Goal: Task Accomplishment & Management: Manage account settings

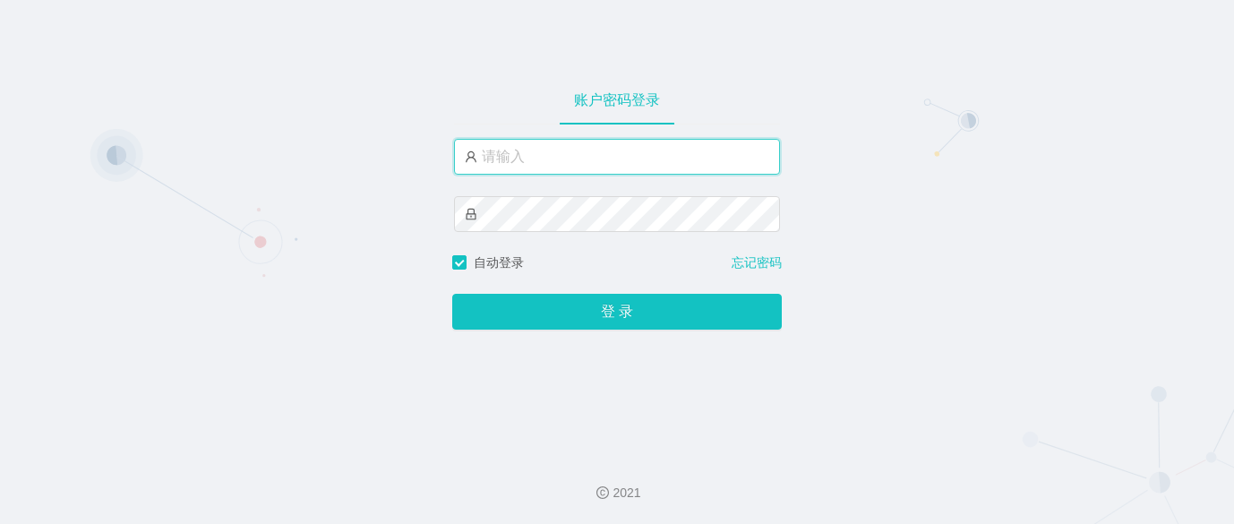
click at [662, 158] on input "text" at bounding box center [617, 157] width 326 height 36
type input "ergou01"
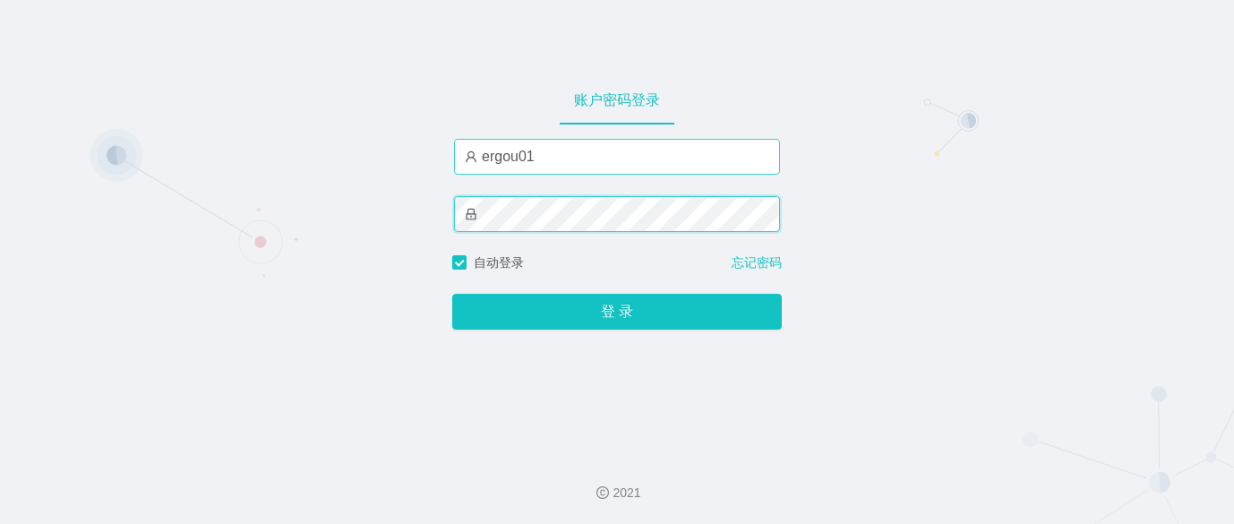
click at [452, 294] on button "登 录" at bounding box center [617, 312] width 330 height 36
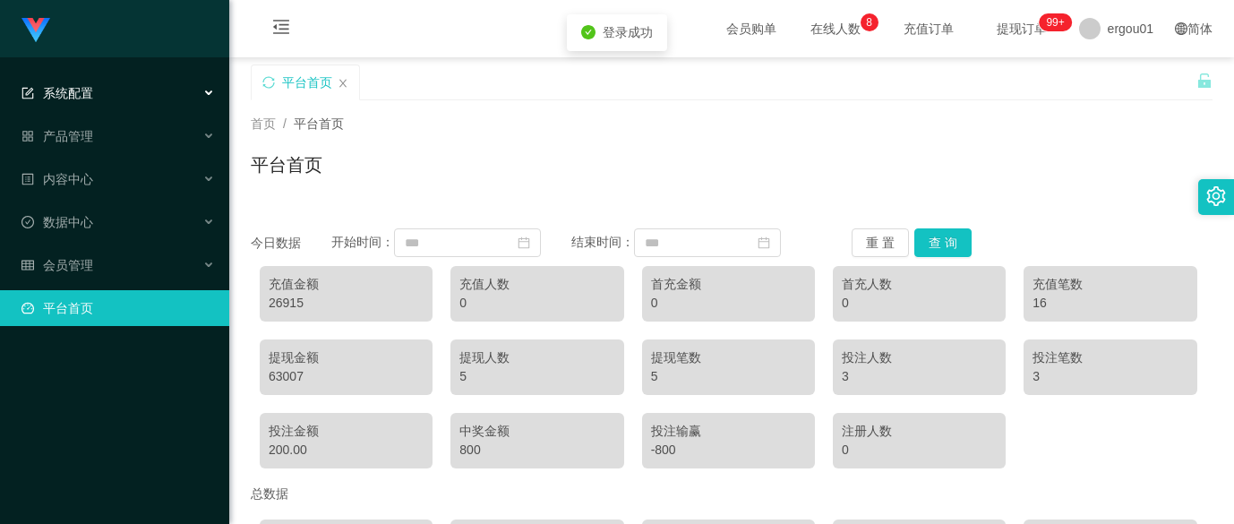
click at [142, 83] on div "系统配置" at bounding box center [114, 93] width 229 height 36
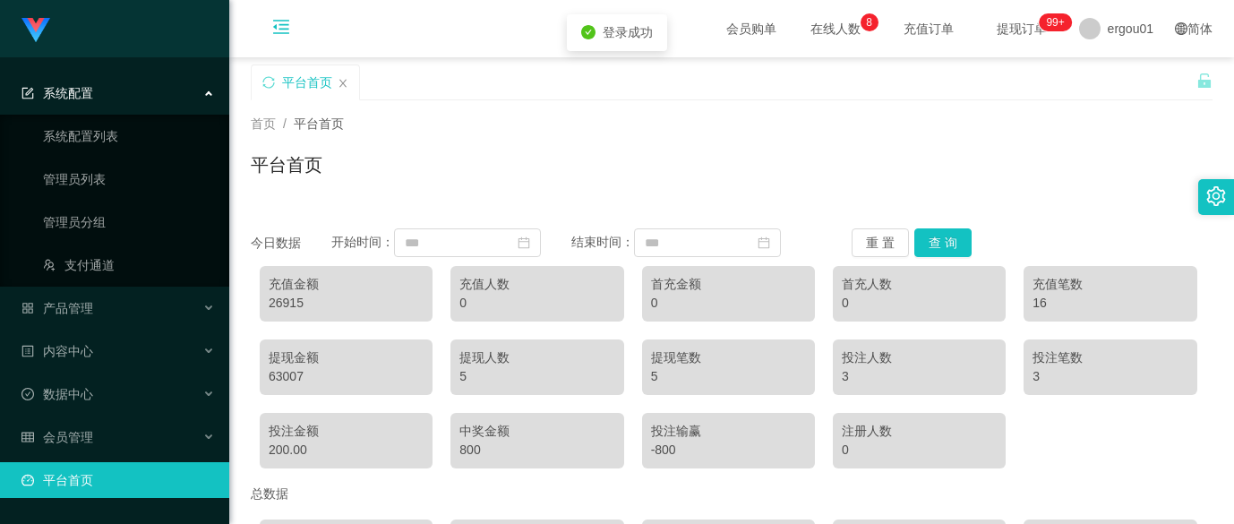
click at [271, 34] on icon "图标: menu-fold" at bounding box center [281, 29] width 61 height 57
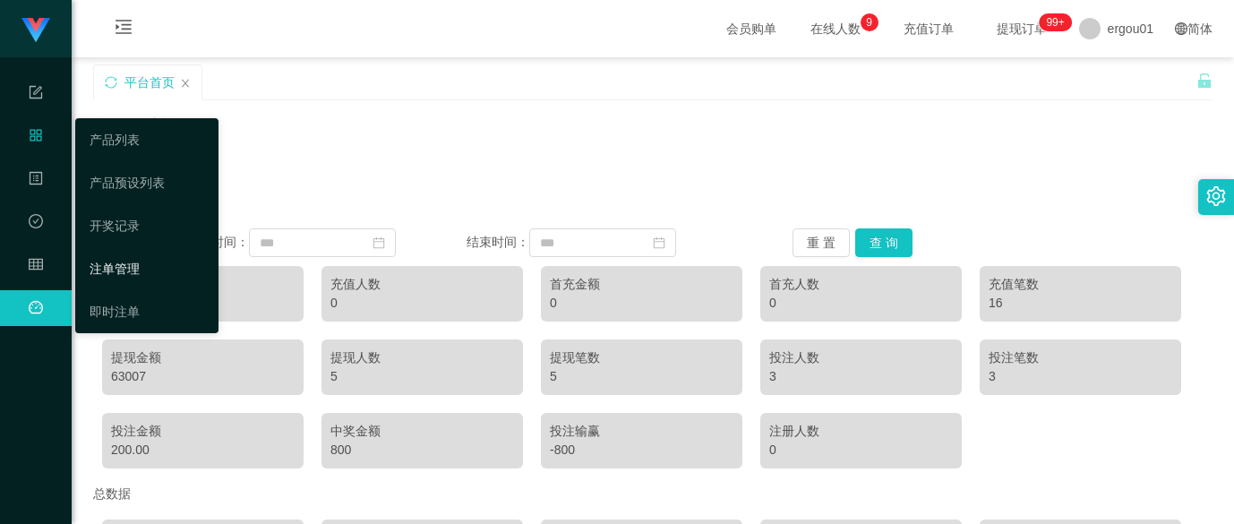
click at [125, 274] on link "注单管理" at bounding box center [147, 269] width 115 height 36
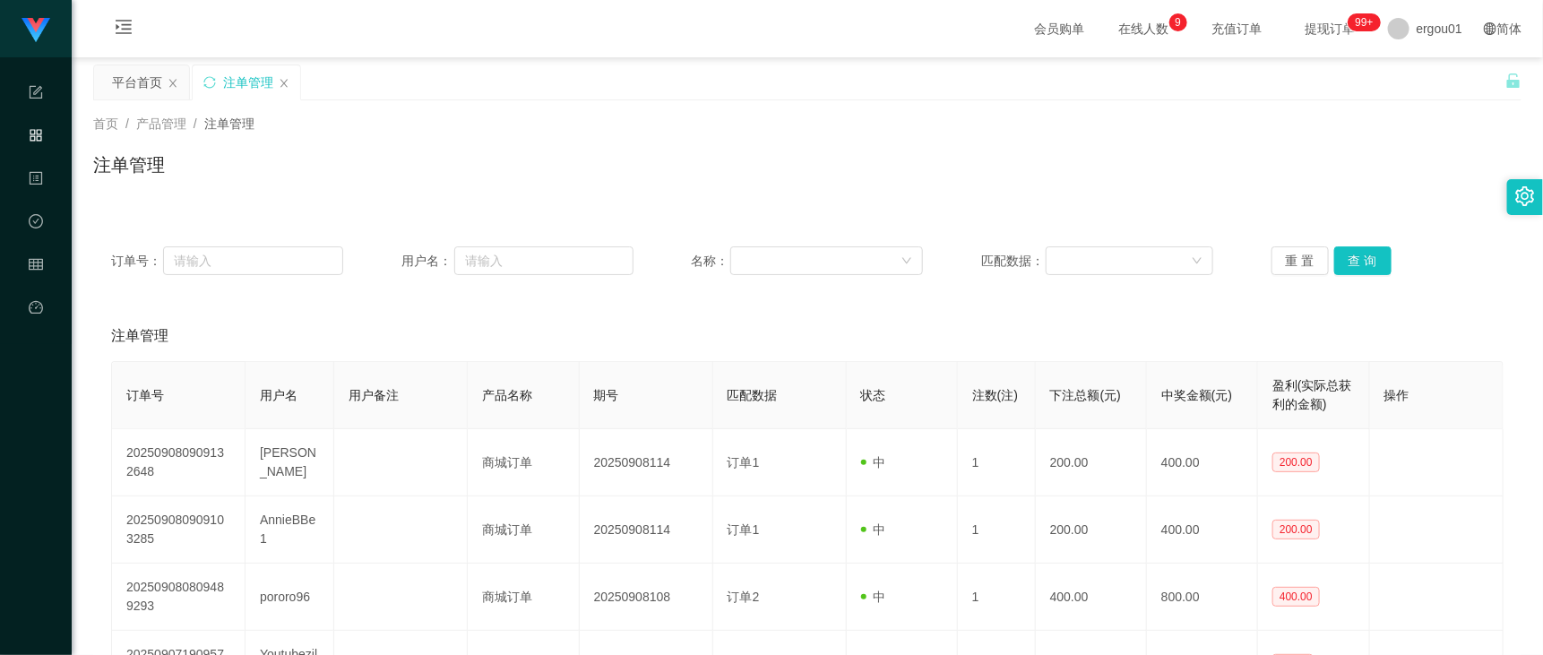
click at [557, 152] on div "注单管理" at bounding box center [807, 171] width 1428 height 41
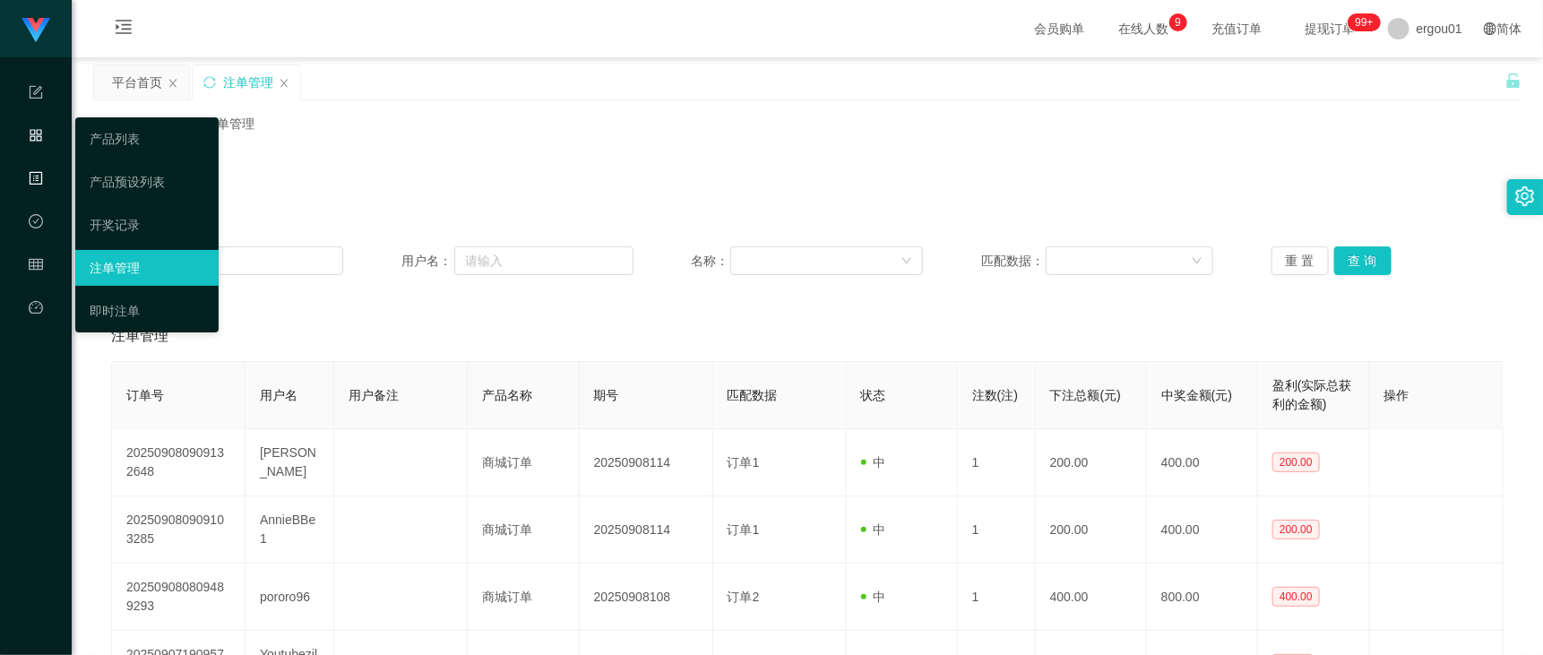
click at [46, 185] on div "内容中心" at bounding box center [36, 179] width 72 height 36
click at [142, 184] on link "产品预设列表" at bounding box center [147, 182] width 115 height 36
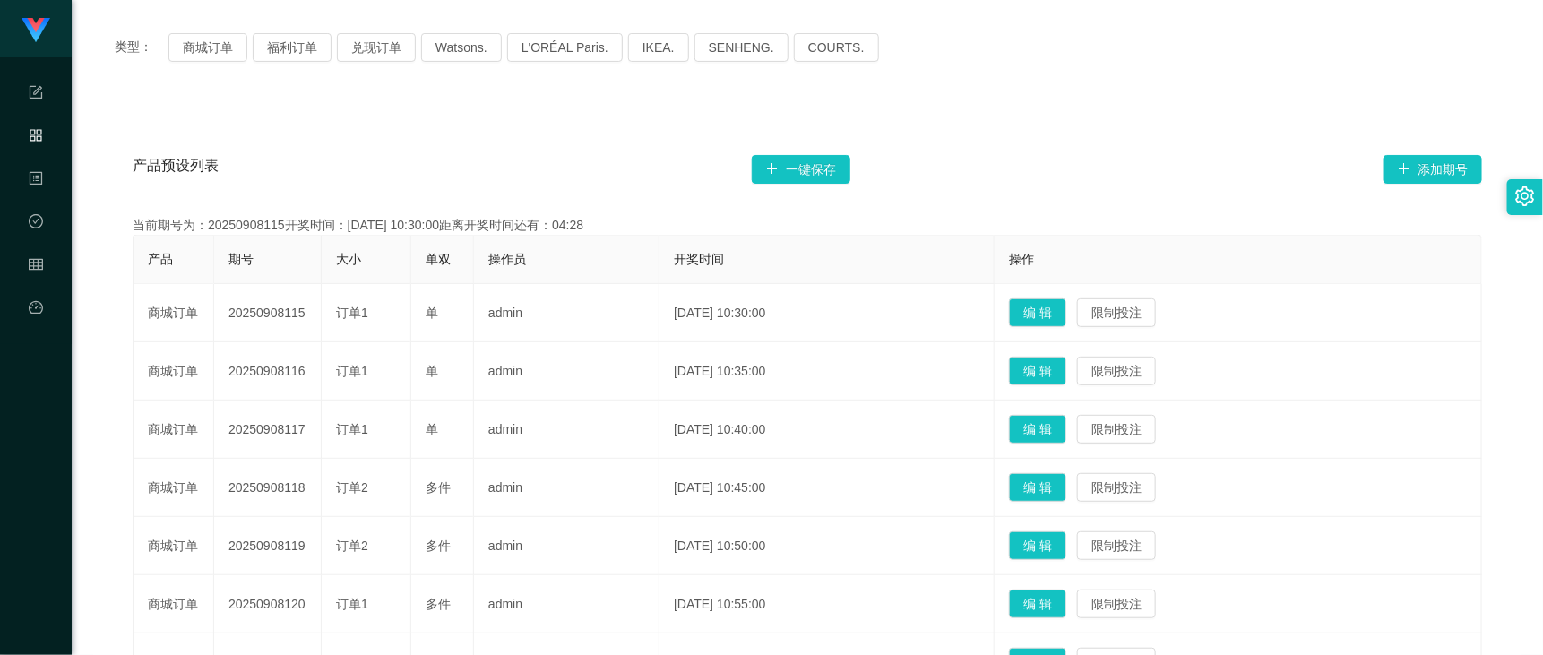
scroll to position [112, 0]
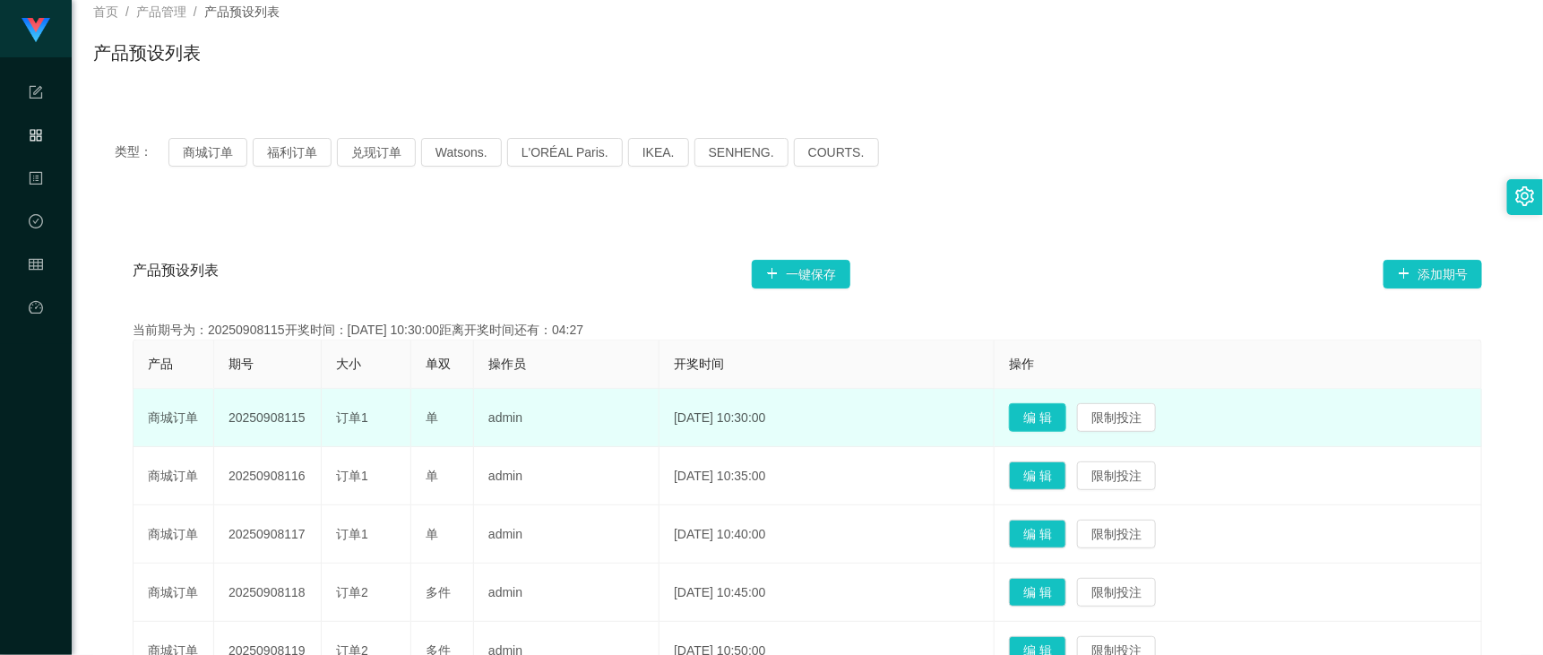
click at [1066, 421] on button "编 辑" at bounding box center [1037, 417] width 57 height 29
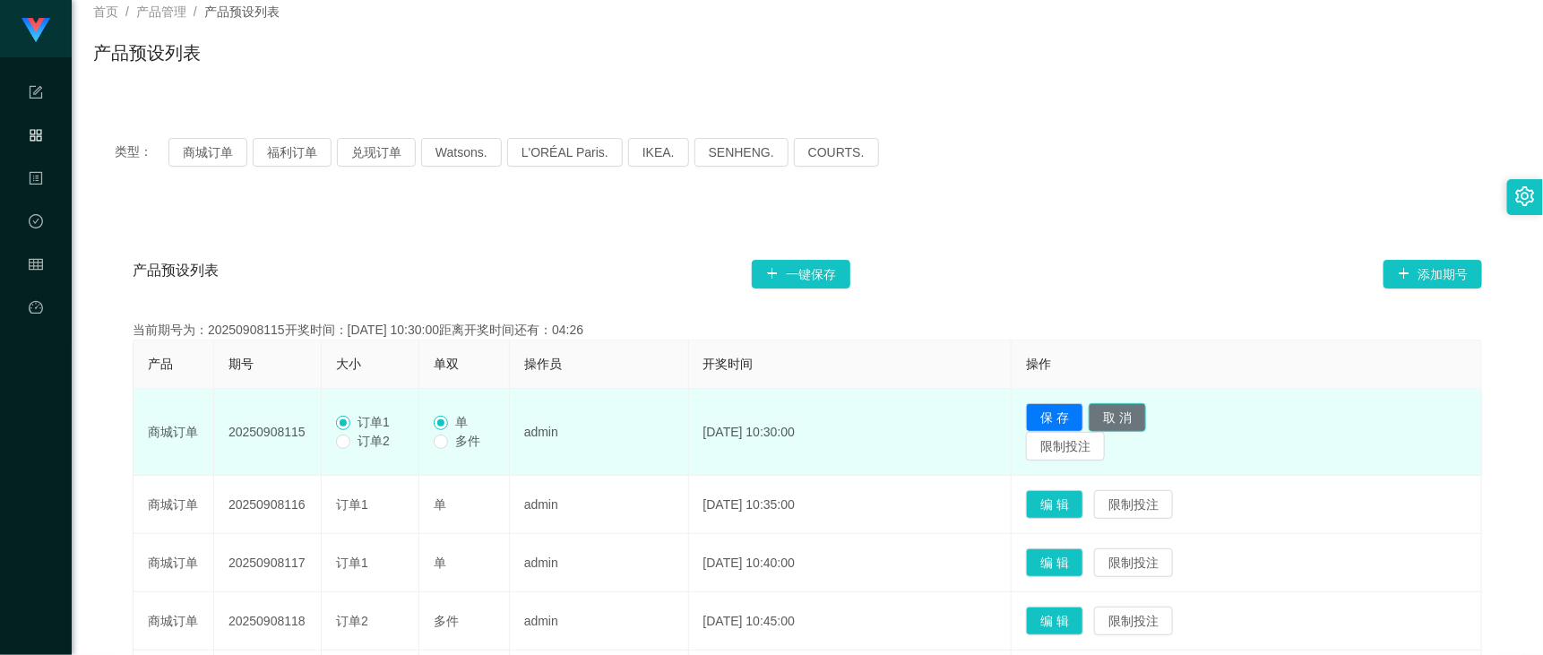
click at [1146, 414] on button "取 消" at bounding box center [1116, 417] width 57 height 29
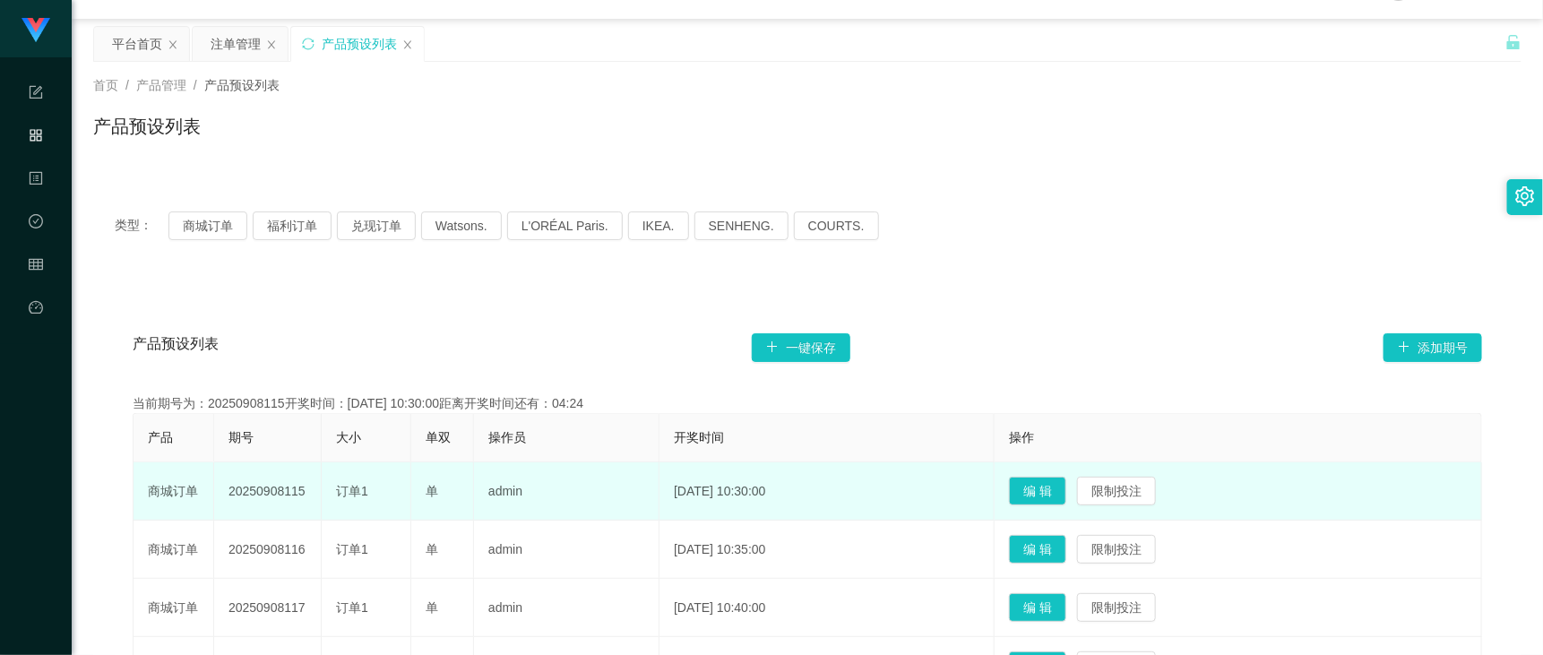
scroll to position [0, 0]
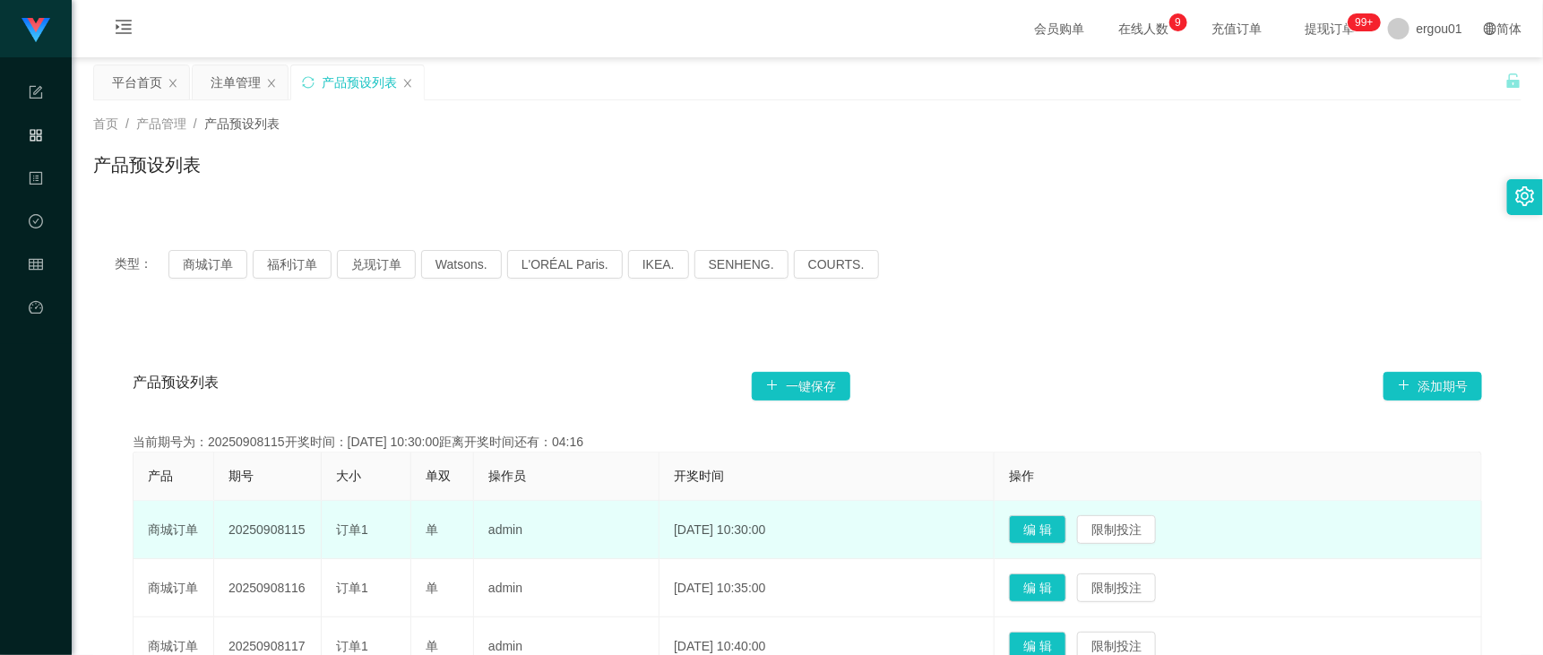
drag, startPoint x: 1378, startPoint y: 118, endPoint x: 1278, endPoint y: 50, distance: 120.5
click at [1234, 118] on div "首页 / 产品管理 / 产品预设列表 /" at bounding box center [807, 124] width 1428 height 19
drag, startPoint x: 1085, startPoint y: 132, endPoint x: 1098, endPoint y: 109, distance: 26.1
click at [1085, 132] on div "首页 / 产品管理 / 产品预设列表 /" at bounding box center [807, 124] width 1428 height 19
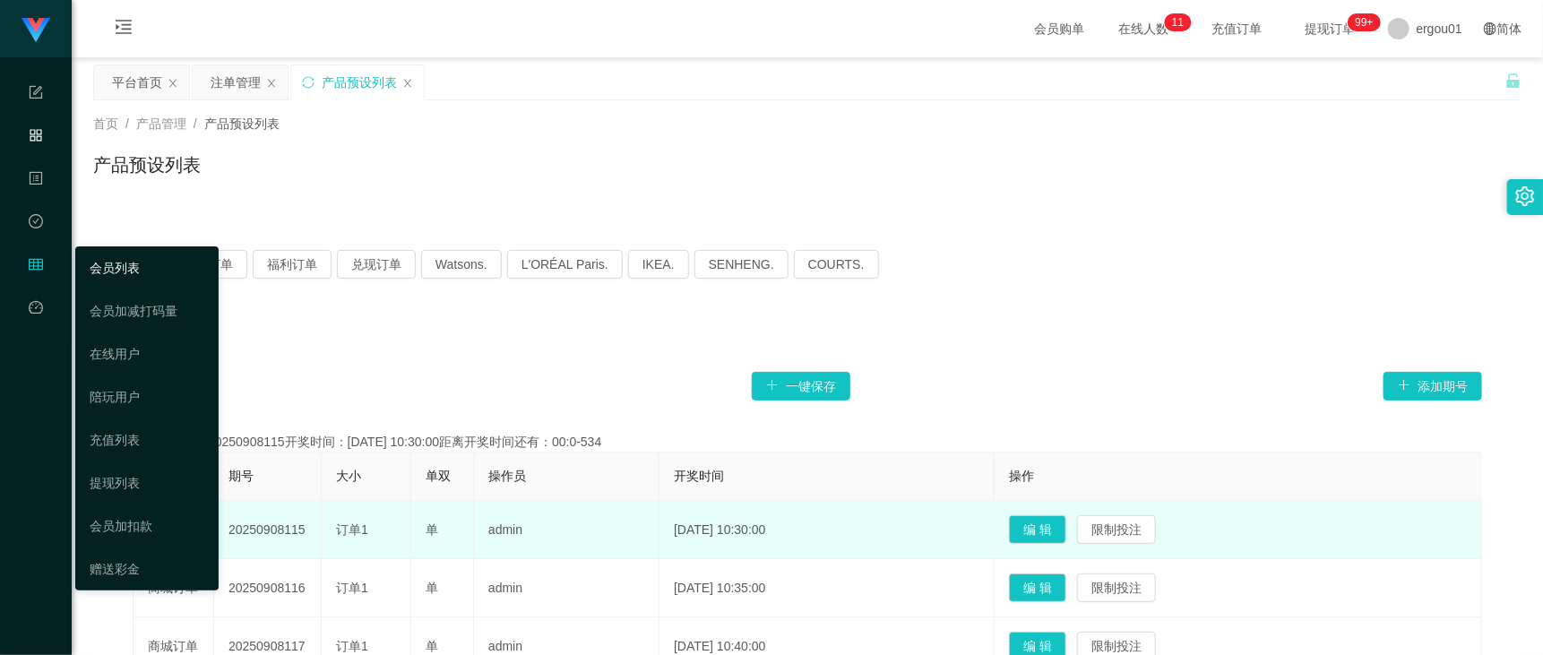
click at [103, 273] on link "会员列表" at bounding box center [147, 268] width 115 height 36
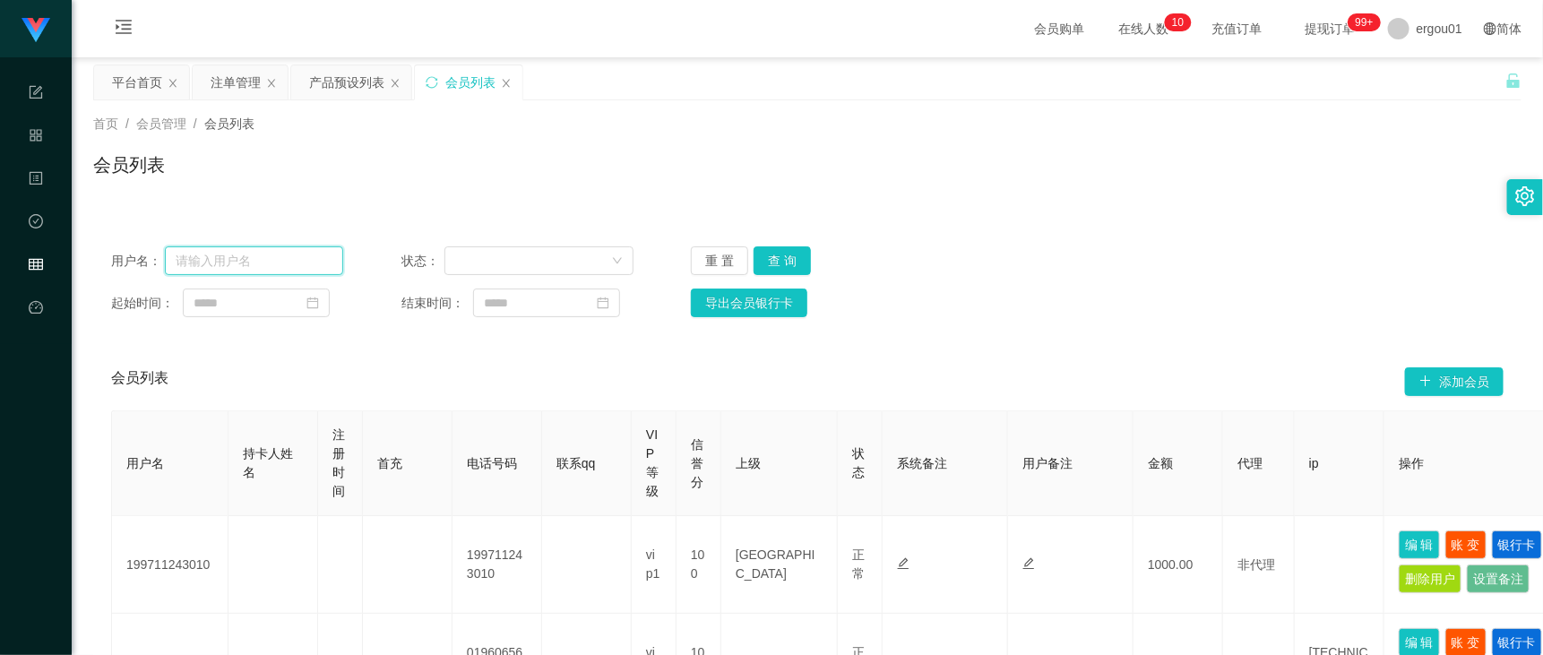
click at [242, 260] on input "text" at bounding box center [254, 260] width 178 height 29
paste input "96968069"
type input "96968069"
click at [788, 260] on button "查 询" at bounding box center [781, 260] width 57 height 29
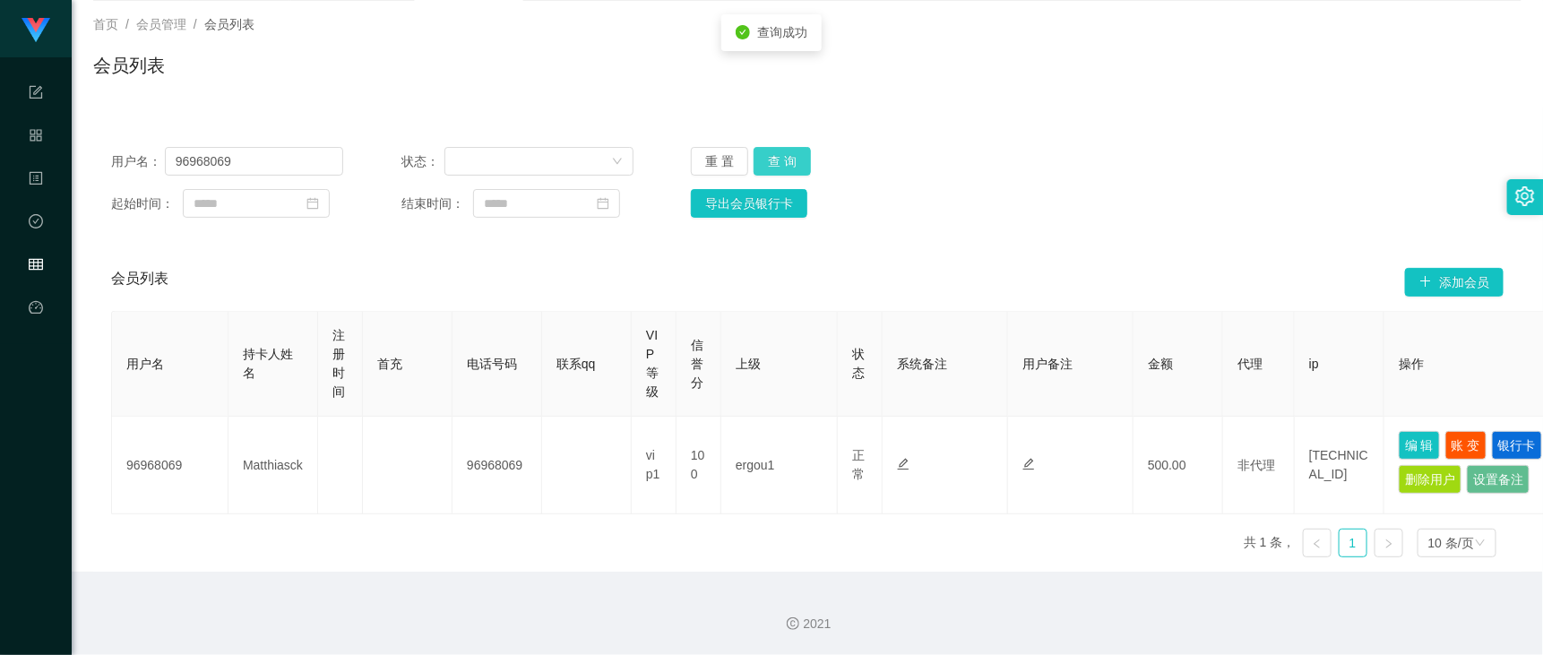
scroll to position [134, 0]
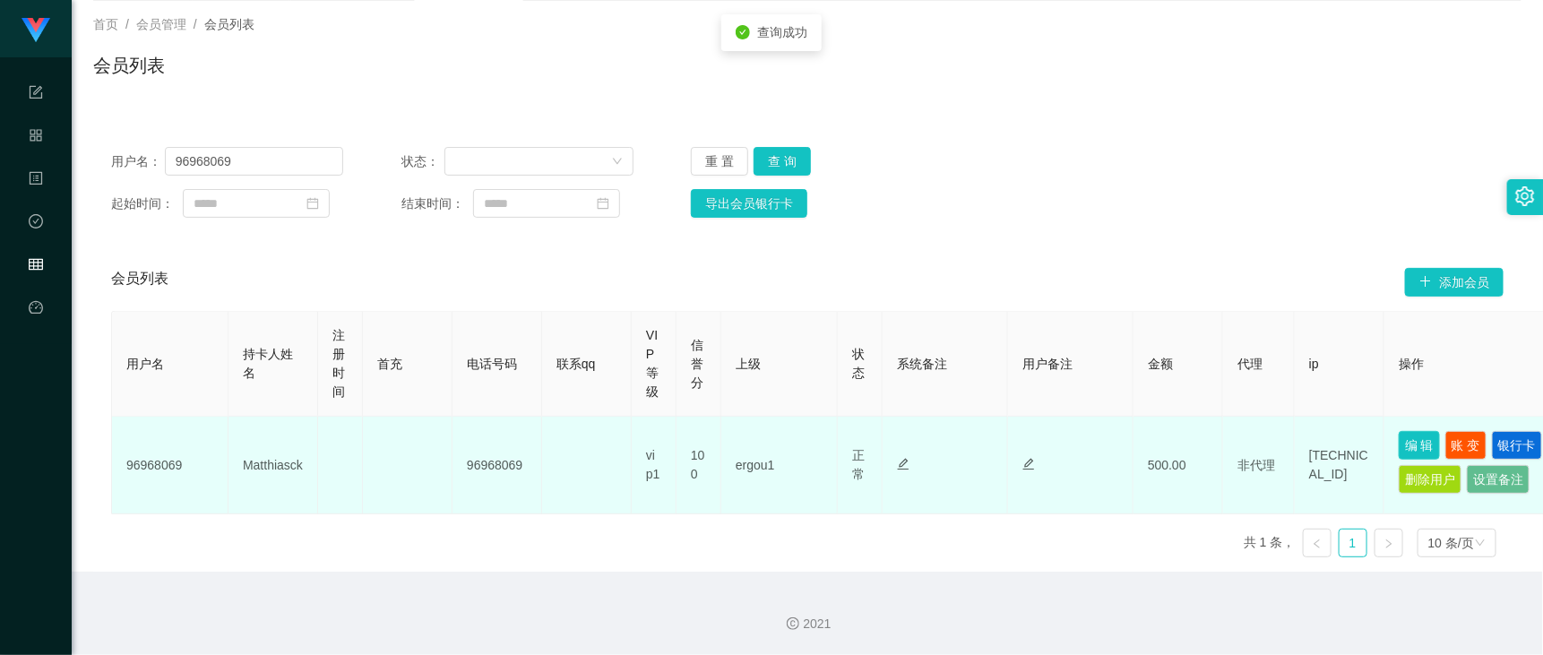
click at [1234, 431] on button "编 辑" at bounding box center [1418, 445] width 41 height 29
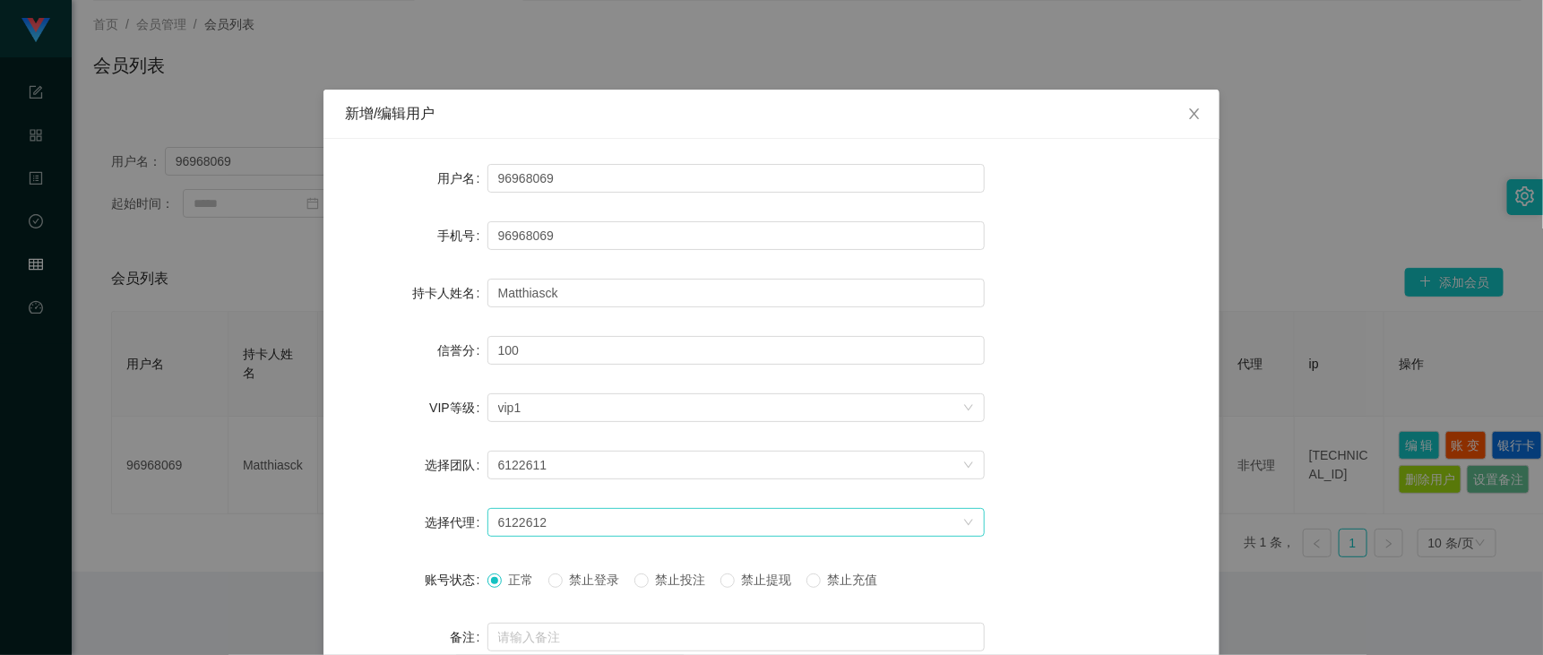
scroll to position [224, 0]
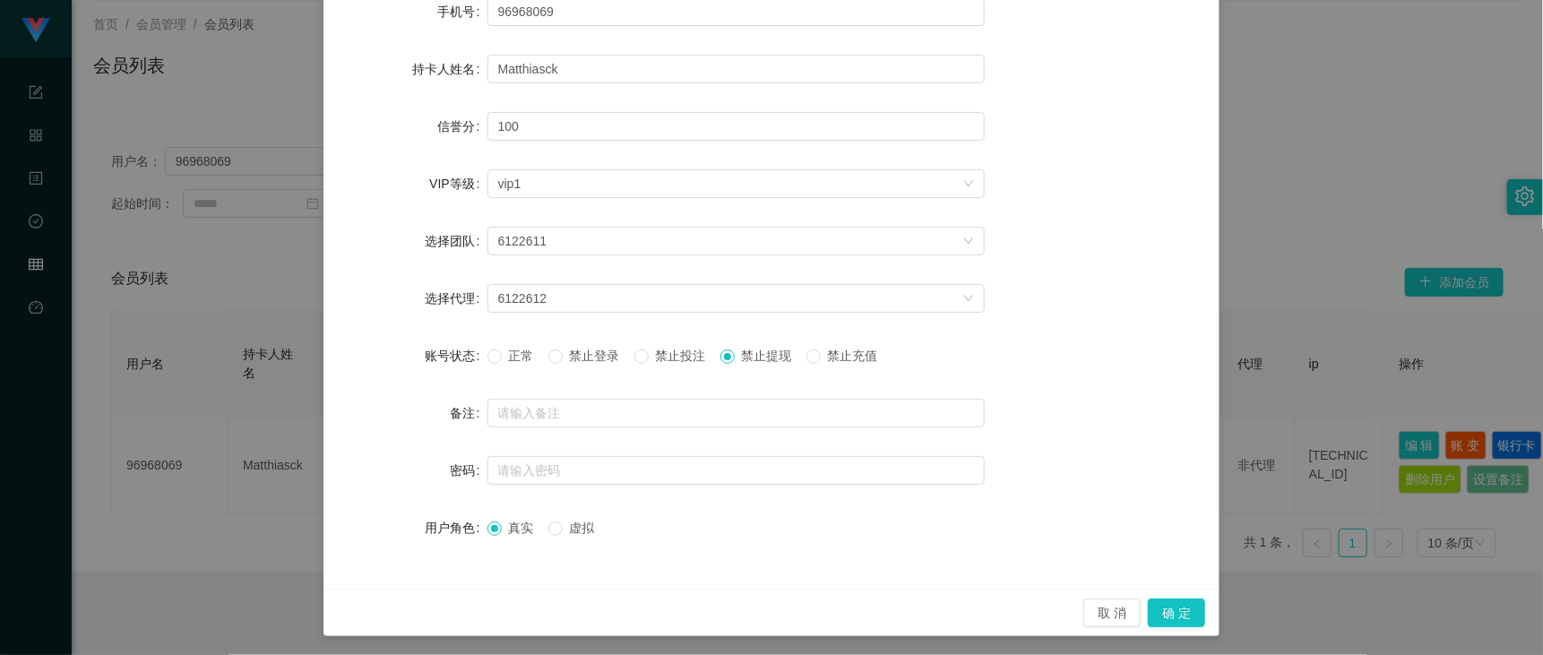
click at [1165, 523] on div "取 消 确 定" at bounding box center [771, 612] width 896 height 47
click at [1165, 523] on button "确 定" at bounding box center [1176, 612] width 57 height 29
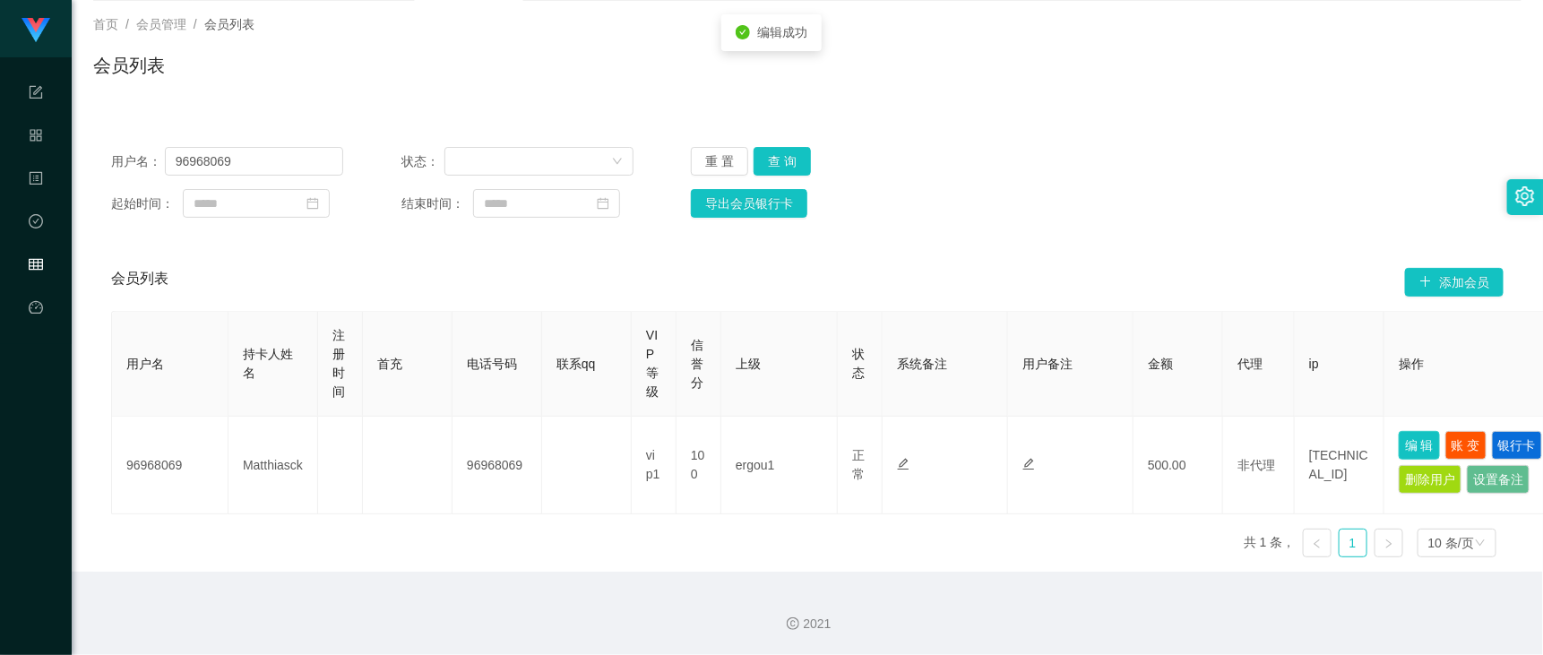
scroll to position [136, 0]
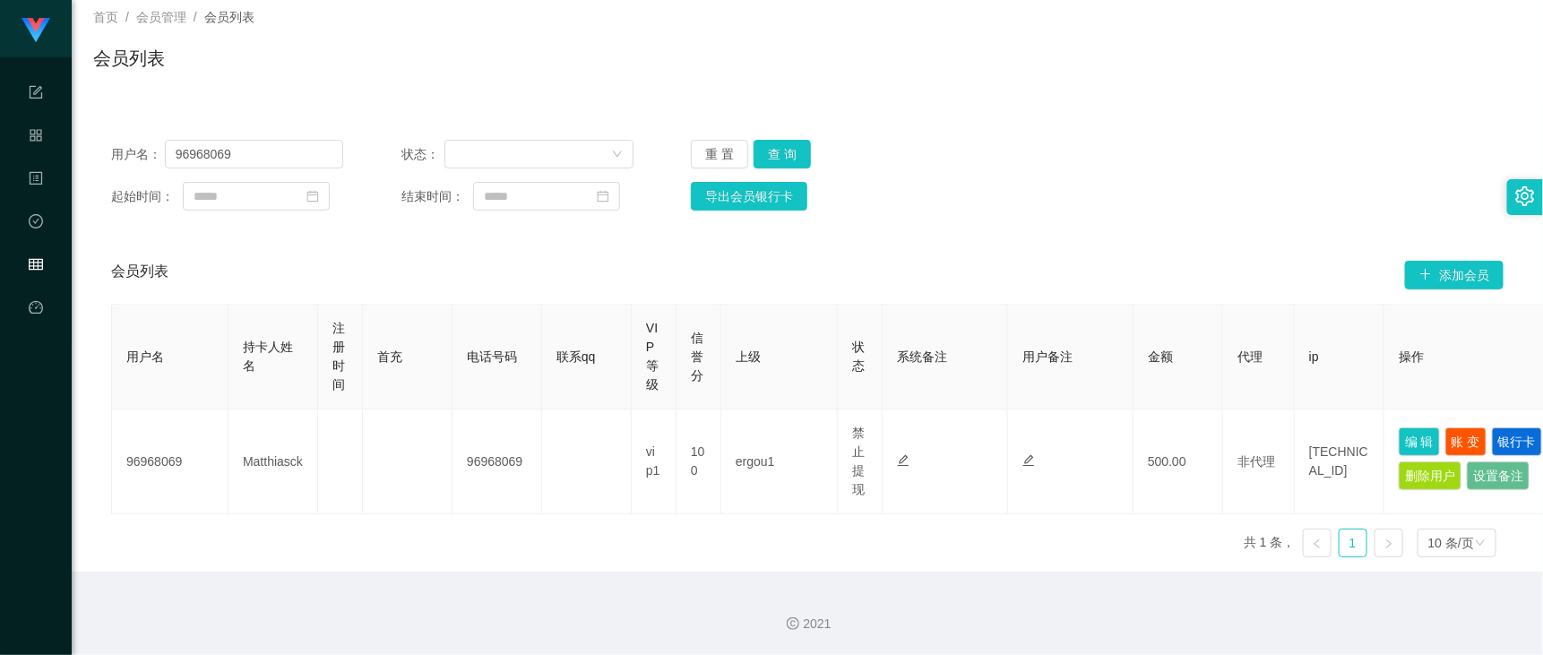
click at [292, 143] on div "用户名： 96968069 状态： 重 置 查 询 起始时间： 结束时间： 导出会员银行卡" at bounding box center [807, 175] width 1428 height 107
click at [302, 140] on input "96968069" at bounding box center [254, 154] width 178 height 29
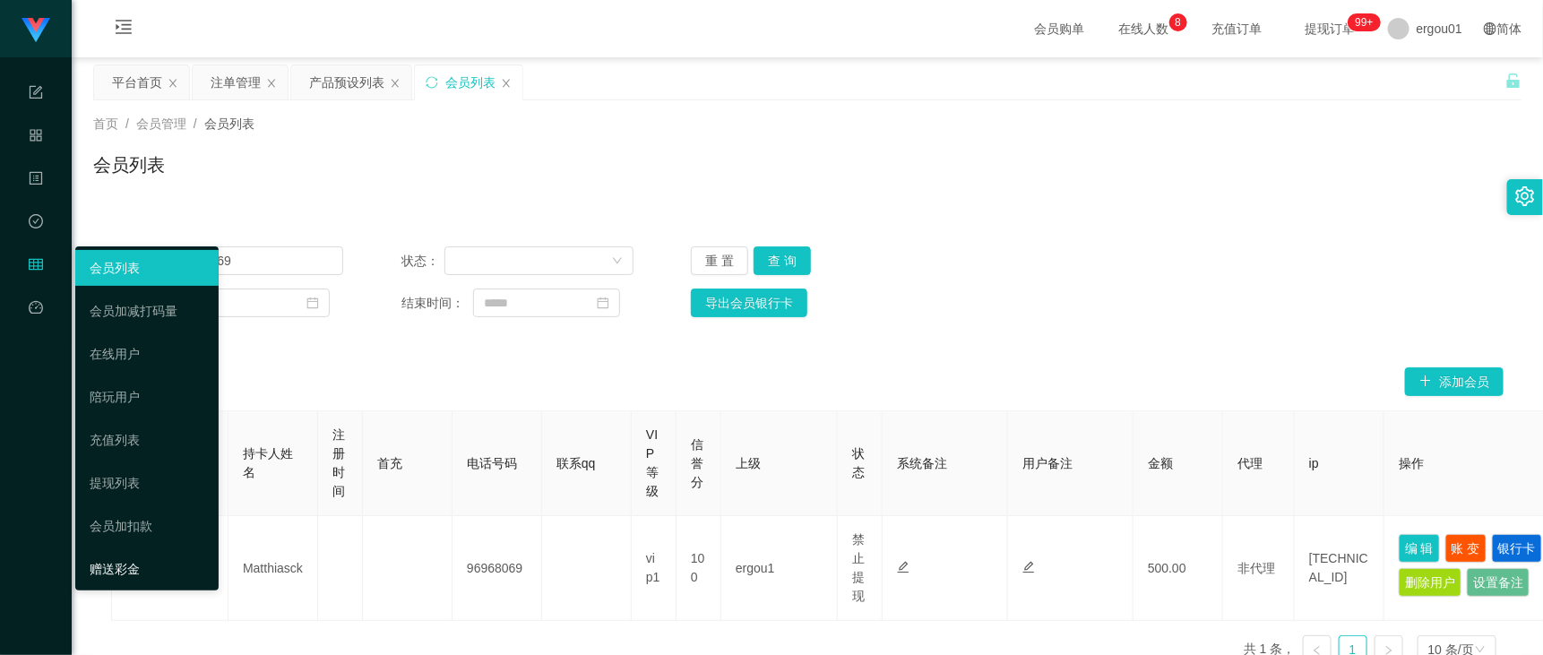
click at [123, 523] on link "赠送彩金" at bounding box center [147, 569] width 115 height 36
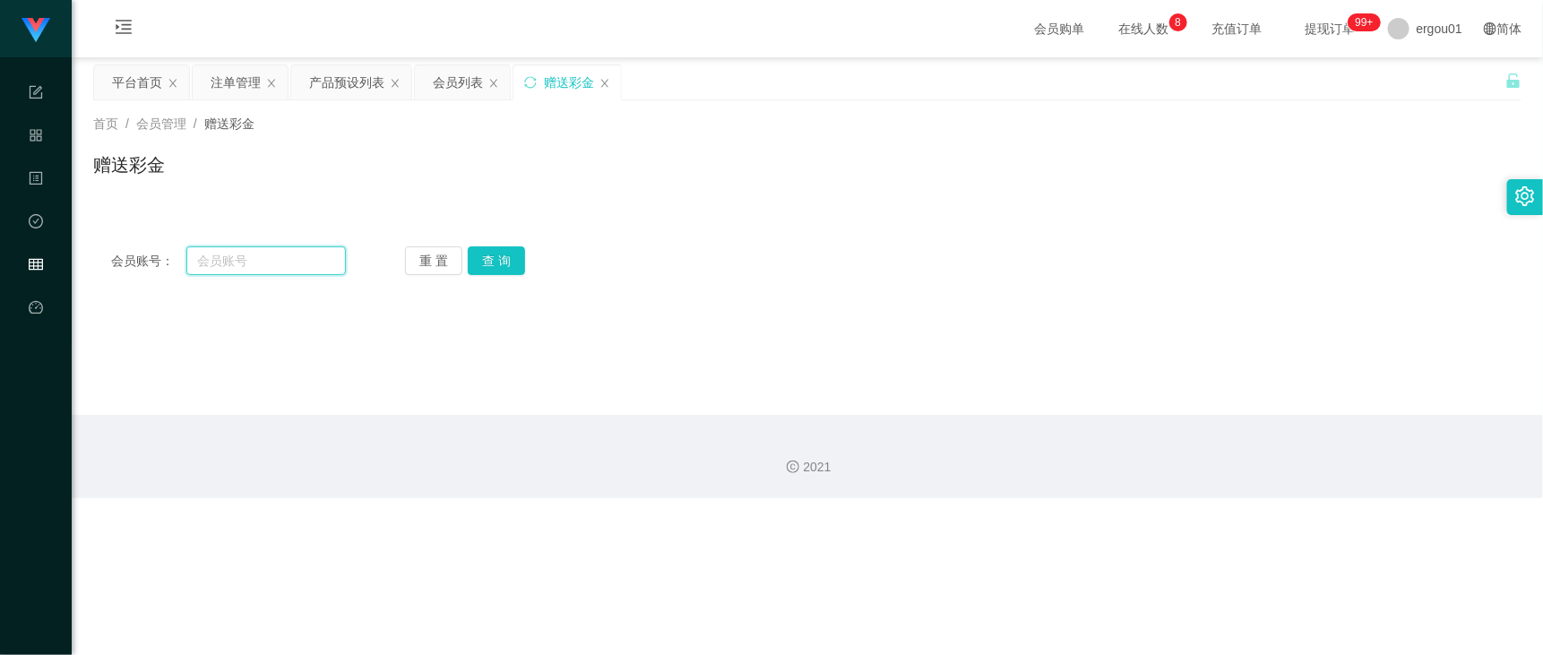
click at [280, 266] on input "text" at bounding box center [265, 260] width 159 height 29
paste input "sugar123"
type input "sugar123"
click at [495, 247] on button "查 询" at bounding box center [496, 260] width 57 height 29
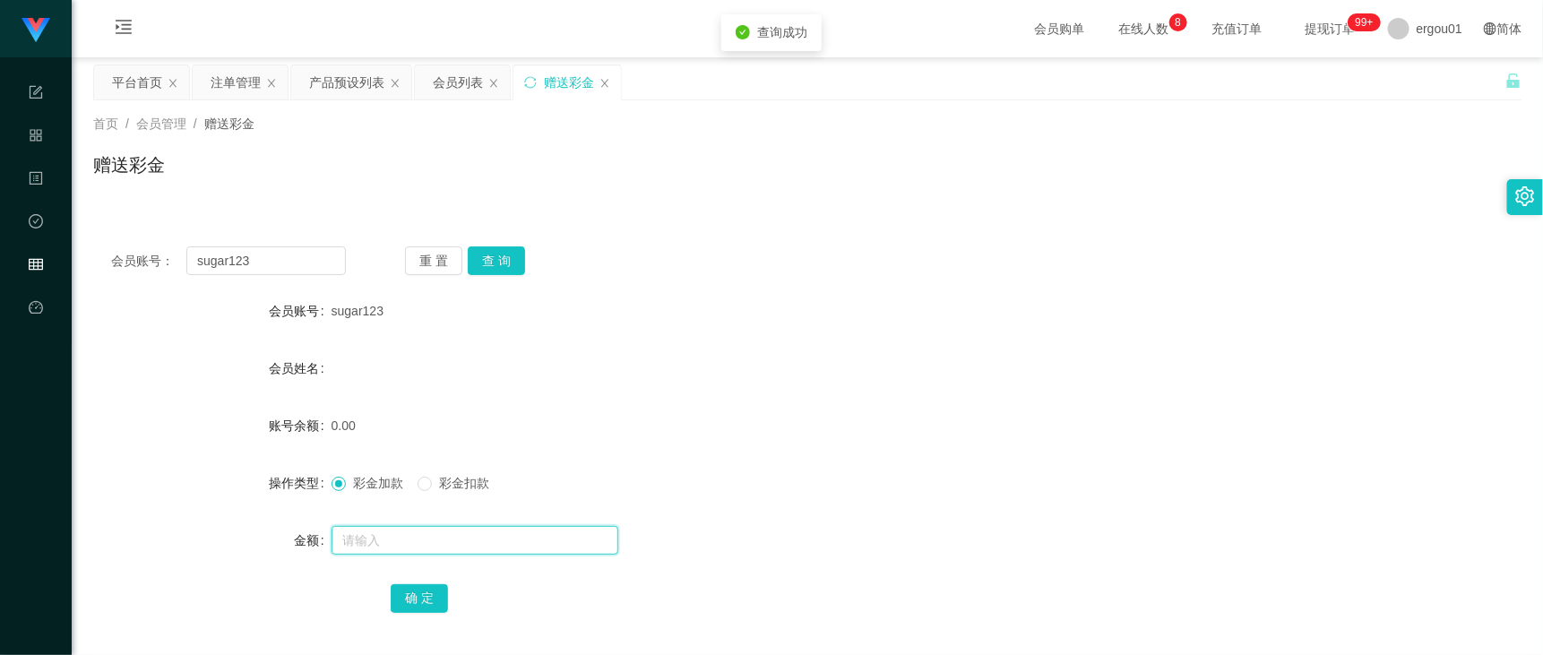
click at [391, 523] on input "text" at bounding box center [474, 540] width 287 height 29
type input "100"
click at [421, 523] on button "确 定" at bounding box center [419, 598] width 57 height 29
drag, startPoint x: 704, startPoint y: 549, endPoint x: 718, endPoint y: 522, distance: 30.0
click at [704, 523] on div at bounding box center [747, 540] width 833 height 36
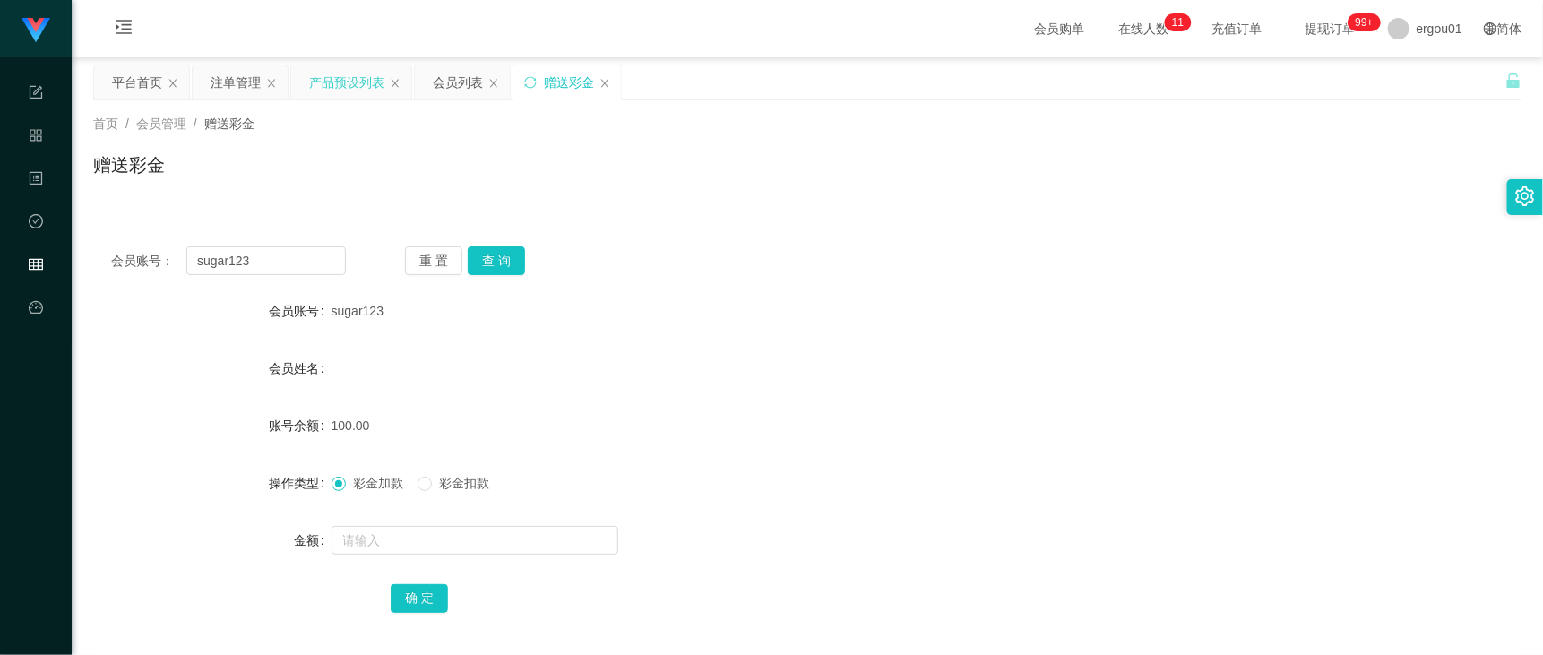
click at [358, 77] on div "产品预设列表" at bounding box center [346, 82] width 75 height 34
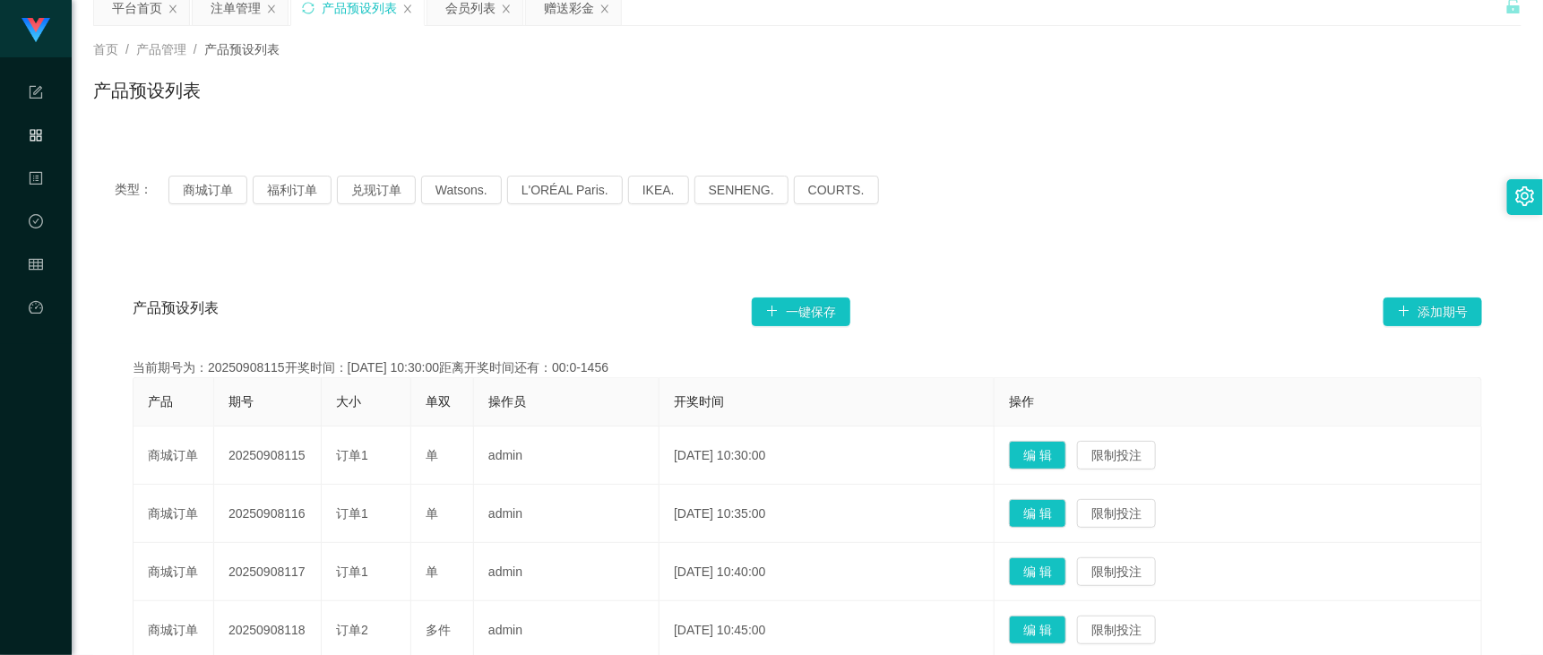
scroll to position [112, 0]
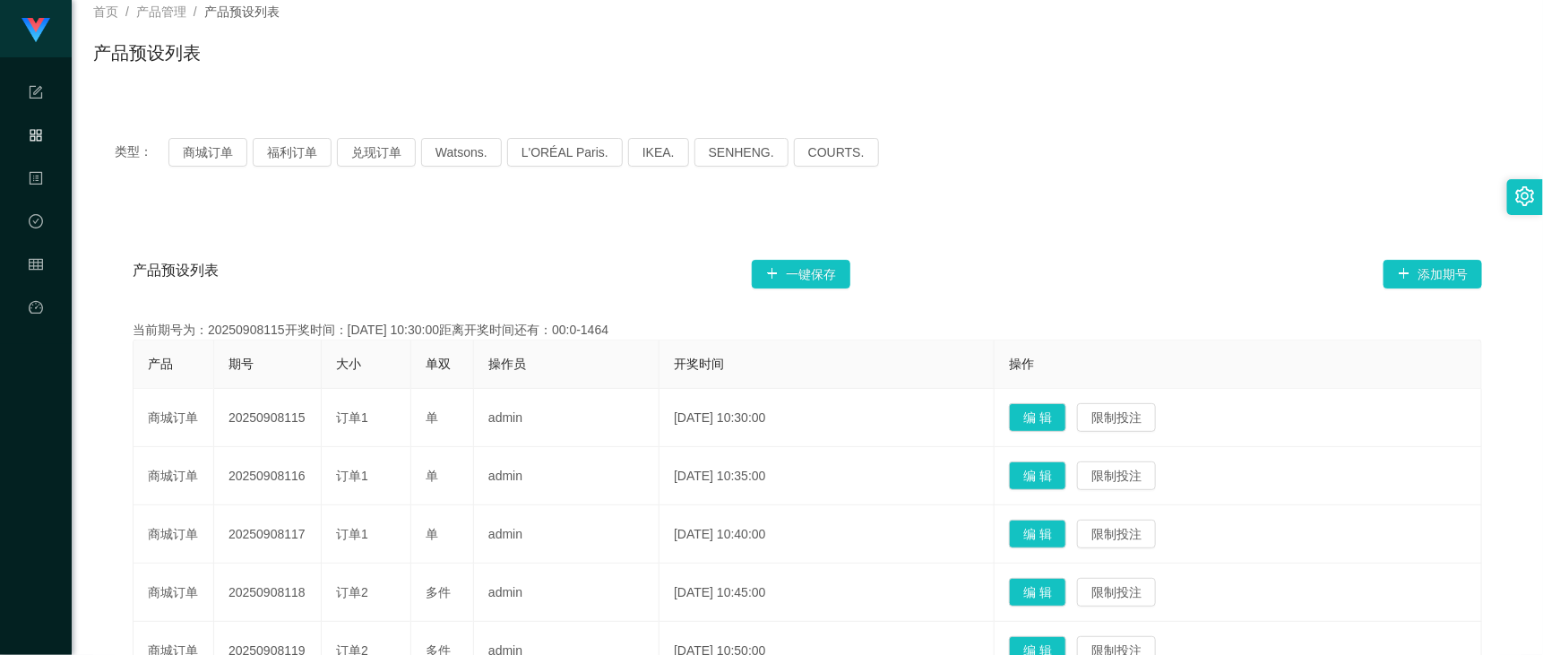
click at [485, 222] on div "产品预设列表 一键保存 添加期号 当前期号为：20250908115开奖时间：[DATE] 10:30:00距离开奖时间还有：00:0-1464 产品 期号 …" at bounding box center [807, 628] width 1428 height 844
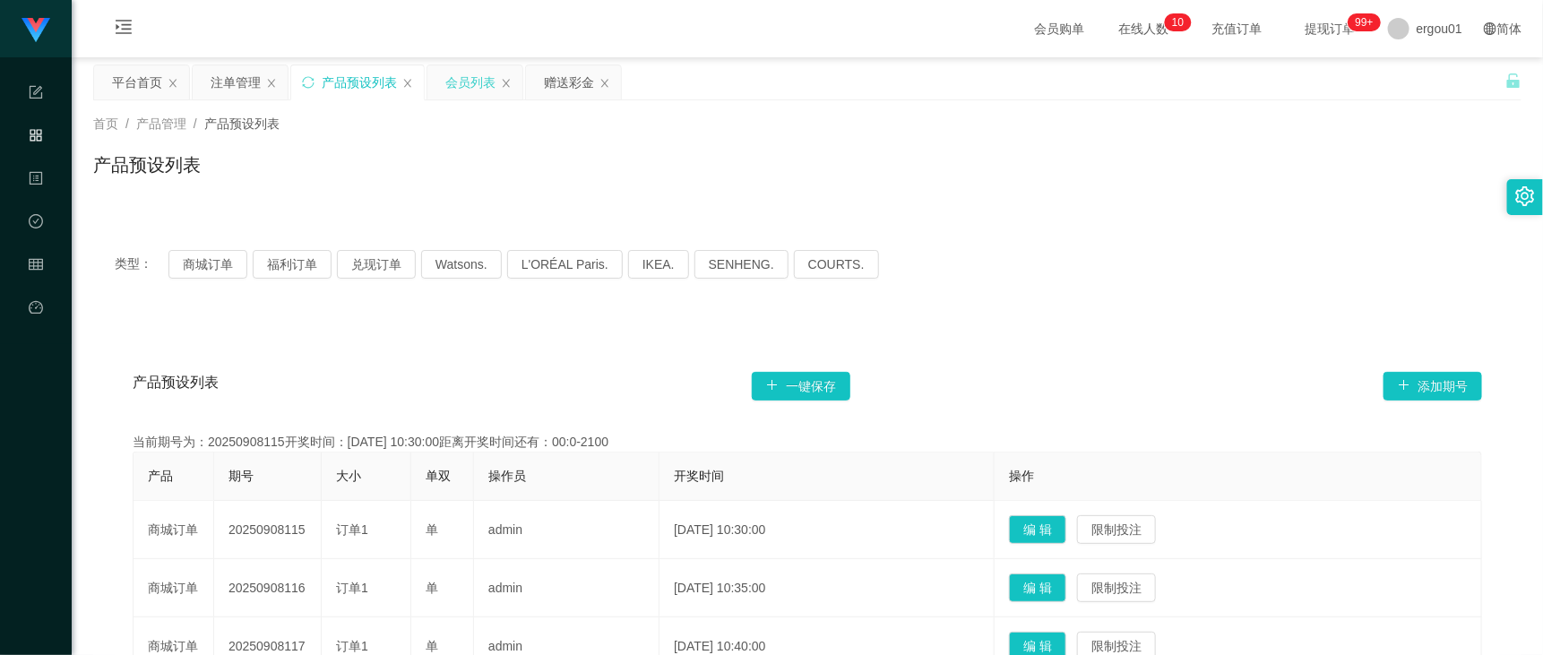
click at [473, 88] on div "会员列表" at bounding box center [470, 82] width 50 height 34
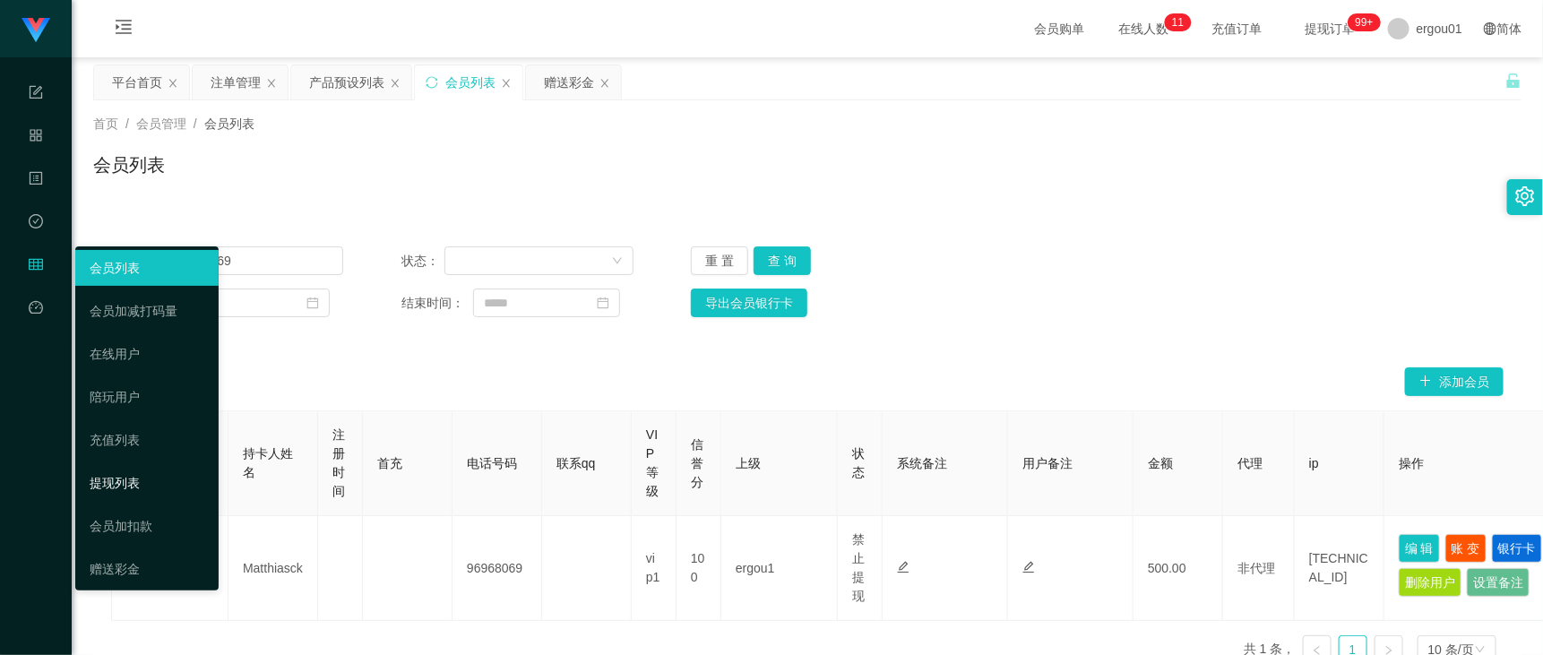
click at [121, 475] on link "提现列表" at bounding box center [147, 483] width 115 height 36
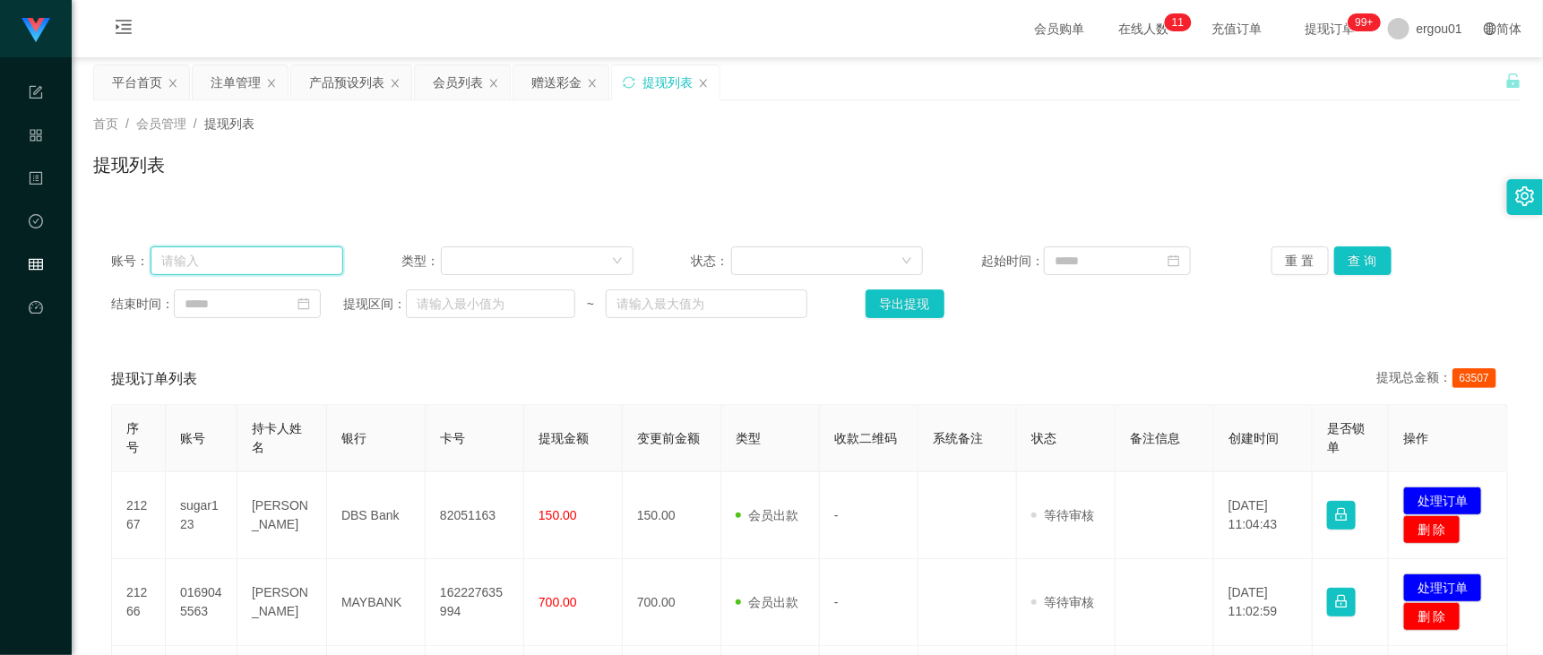
click at [334, 251] on input "text" at bounding box center [247, 260] width 193 height 29
paste input "sugar123"
type input "sugar123"
click at [1234, 256] on button "查 询" at bounding box center [1362, 260] width 57 height 29
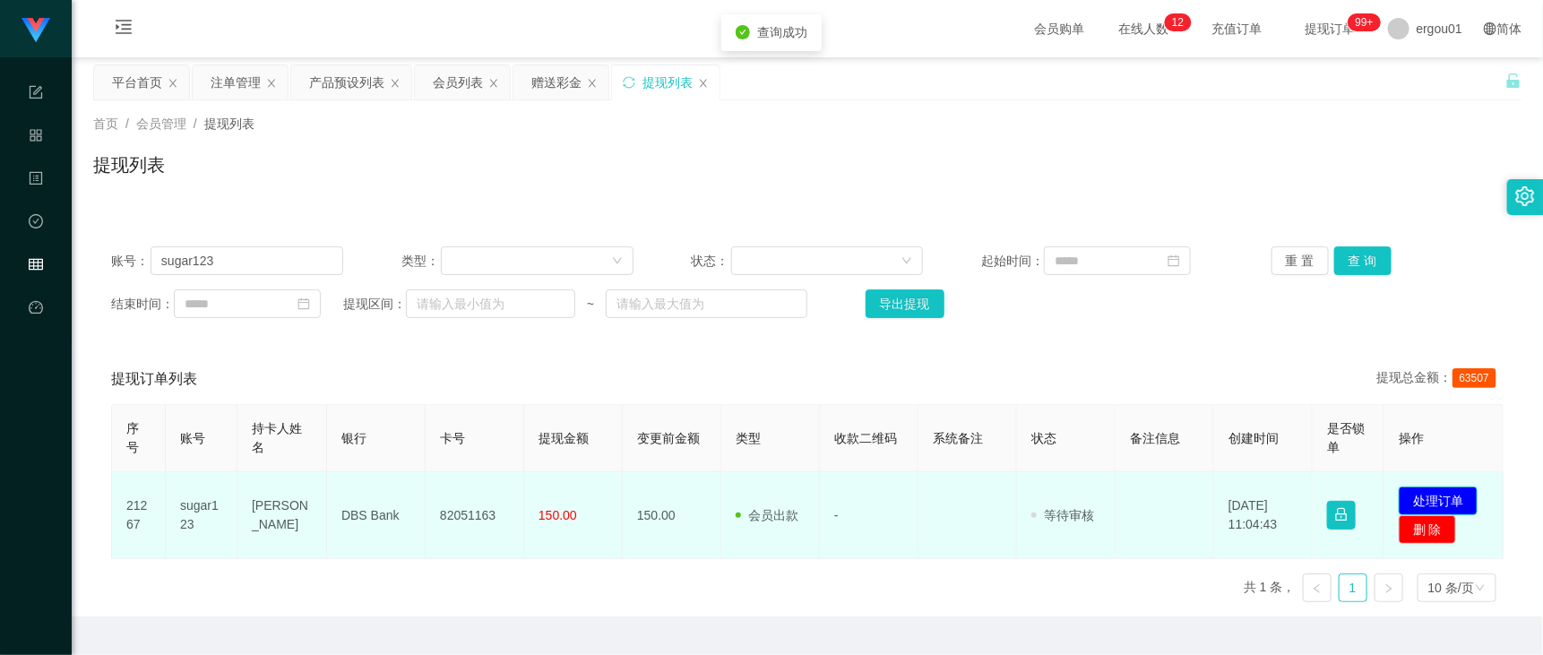
click at [1234, 502] on button "处理订单" at bounding box center [1437, 500] width 79 height 29
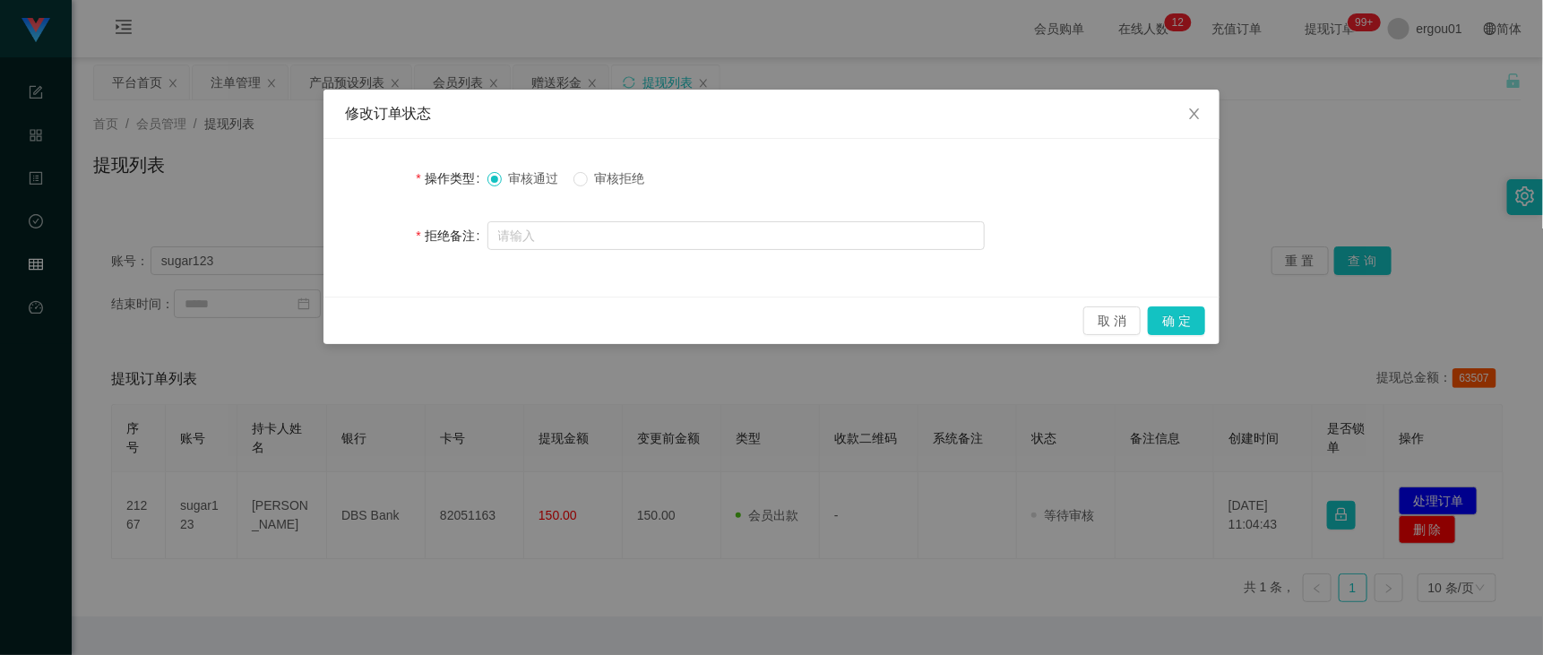
click at [1193, 297] on div "取 消 确 定" at bounding box center [771, 320] width 896 height 47
click at [1181, 328] on button "确 定" at bounding box center [1176, 320] width 57 height 29
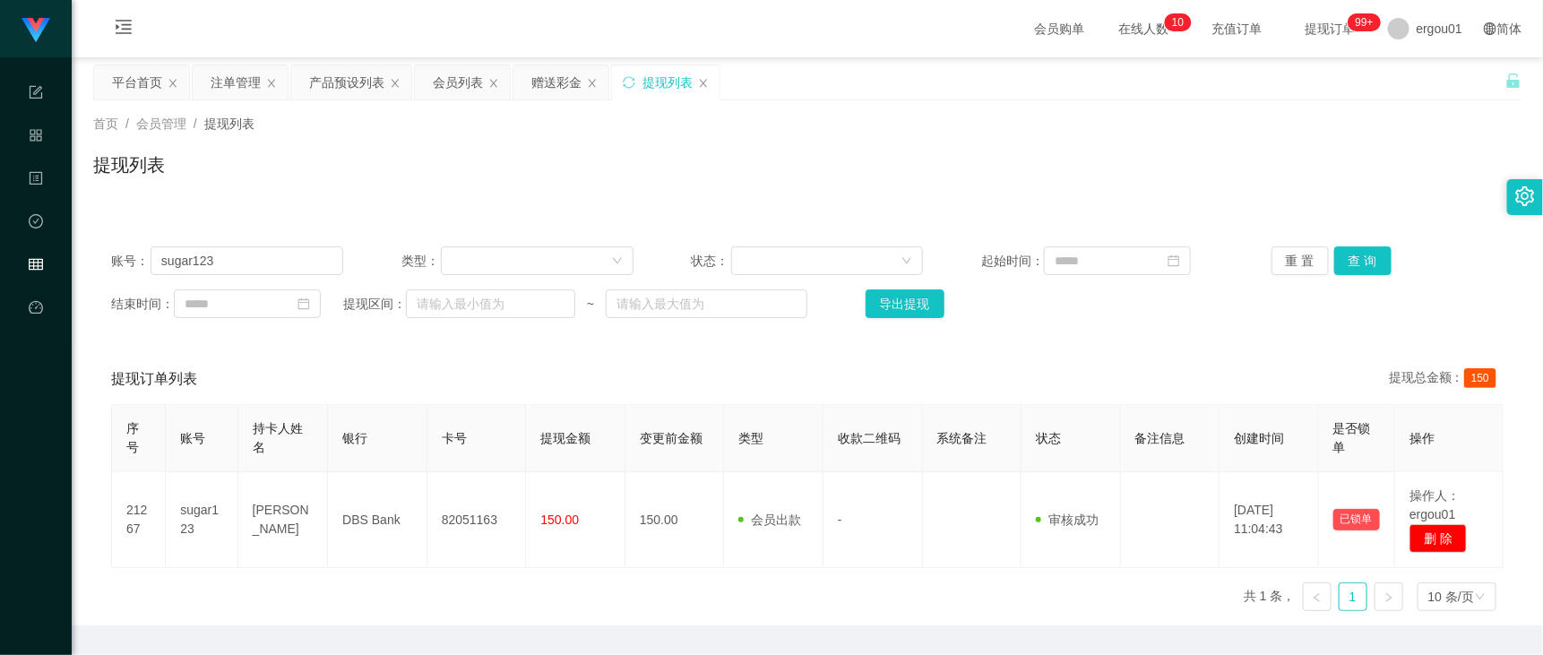
click at [396, 194] on div "首页 / 会员管理 / 提现列表 / 提现列表" at bounding box center [807, 153] width 1471 height 107
click at [545, 79] on div "赠送彩金" at bounding box center [556, 82] width 50 height 34
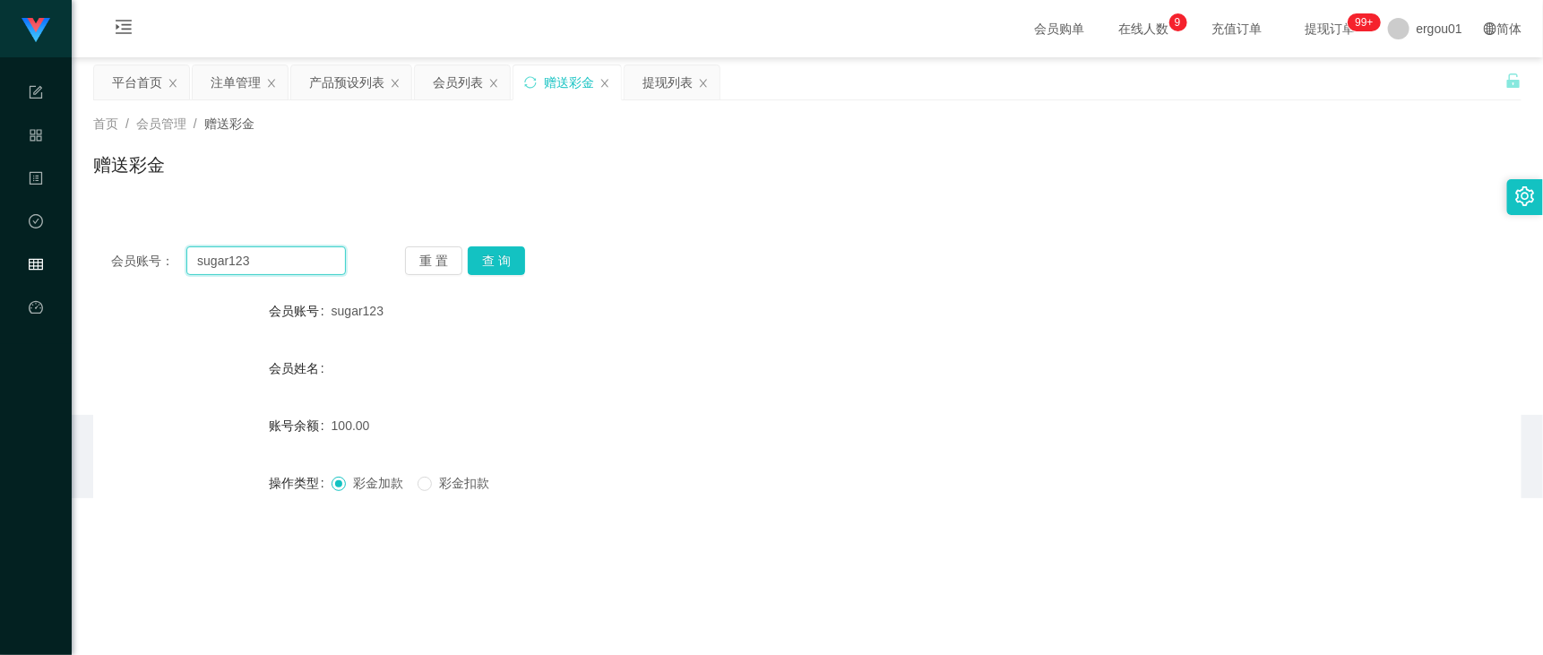
click at [314, 262] on input "sugar123" at bounding box center [265, 260] width 159 height 29
paste input "Tkk"
type input "Tkk"
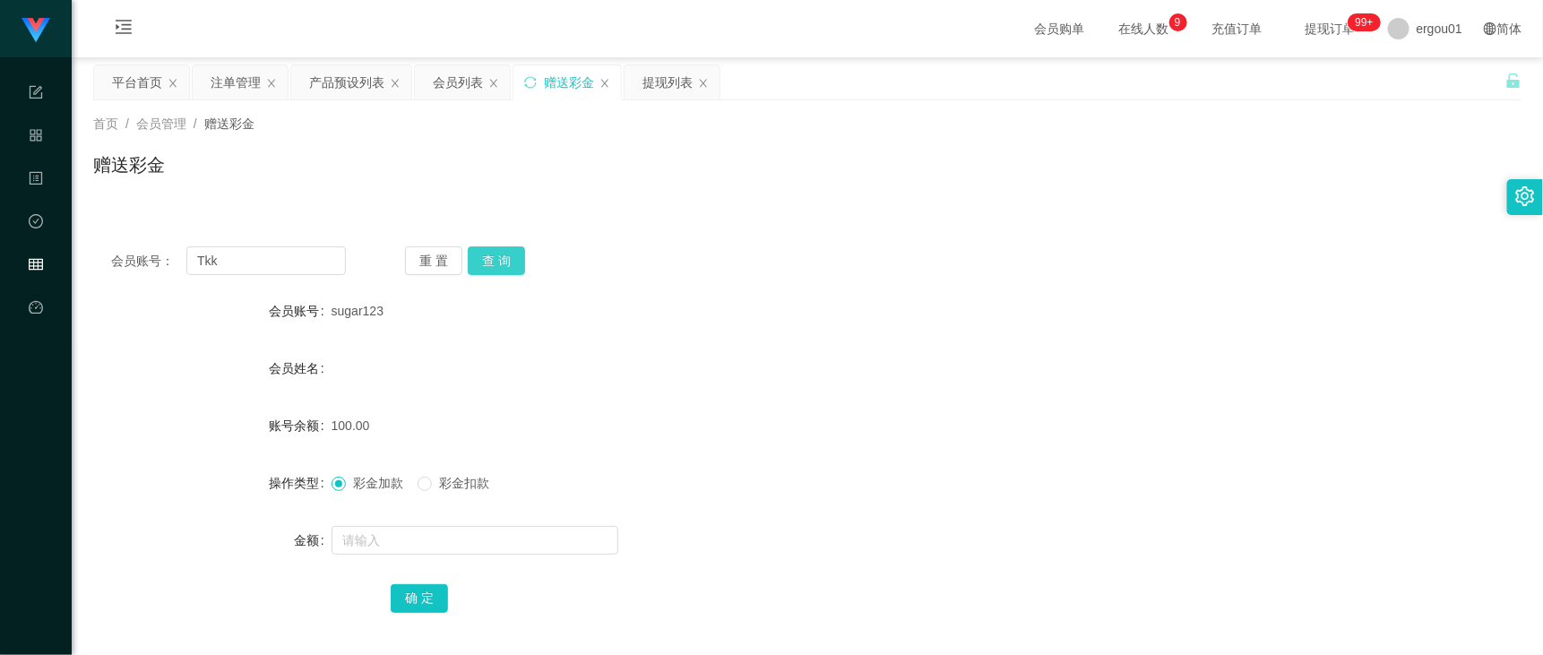
click at [485, 261] on button "查 询" at bounding box center [496, 260] width 57 height 29
click at [461, 522] on div at bounding box center [747, 540] width 833 height 36
click at [462, 523] on input "text" at bounding box center [474, 540] width 287 height 29
type input "100"
click at [414, 523] on div "确 定" at bounding box center [807, 598] width 833 height 36
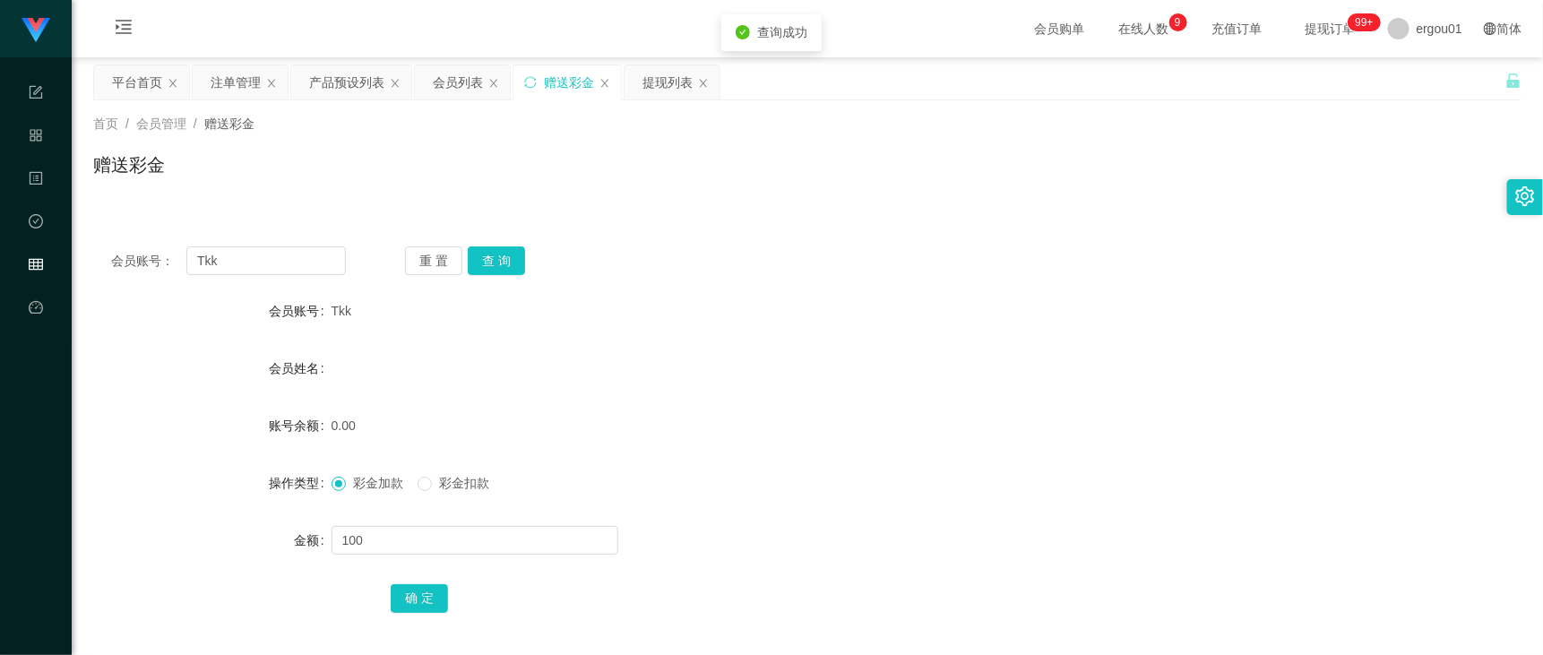
click at [423, 523] on div "确 定" at bounding box center [807, 598] width 833 height 36
click at [421, 523] on button "确 定" at bounding box center [419, 598] width 57 height 29
click at [312, 96] on div "产品预设列表" at bounding box center [346, 82] width 75 height 34
